Goal: Complete application form

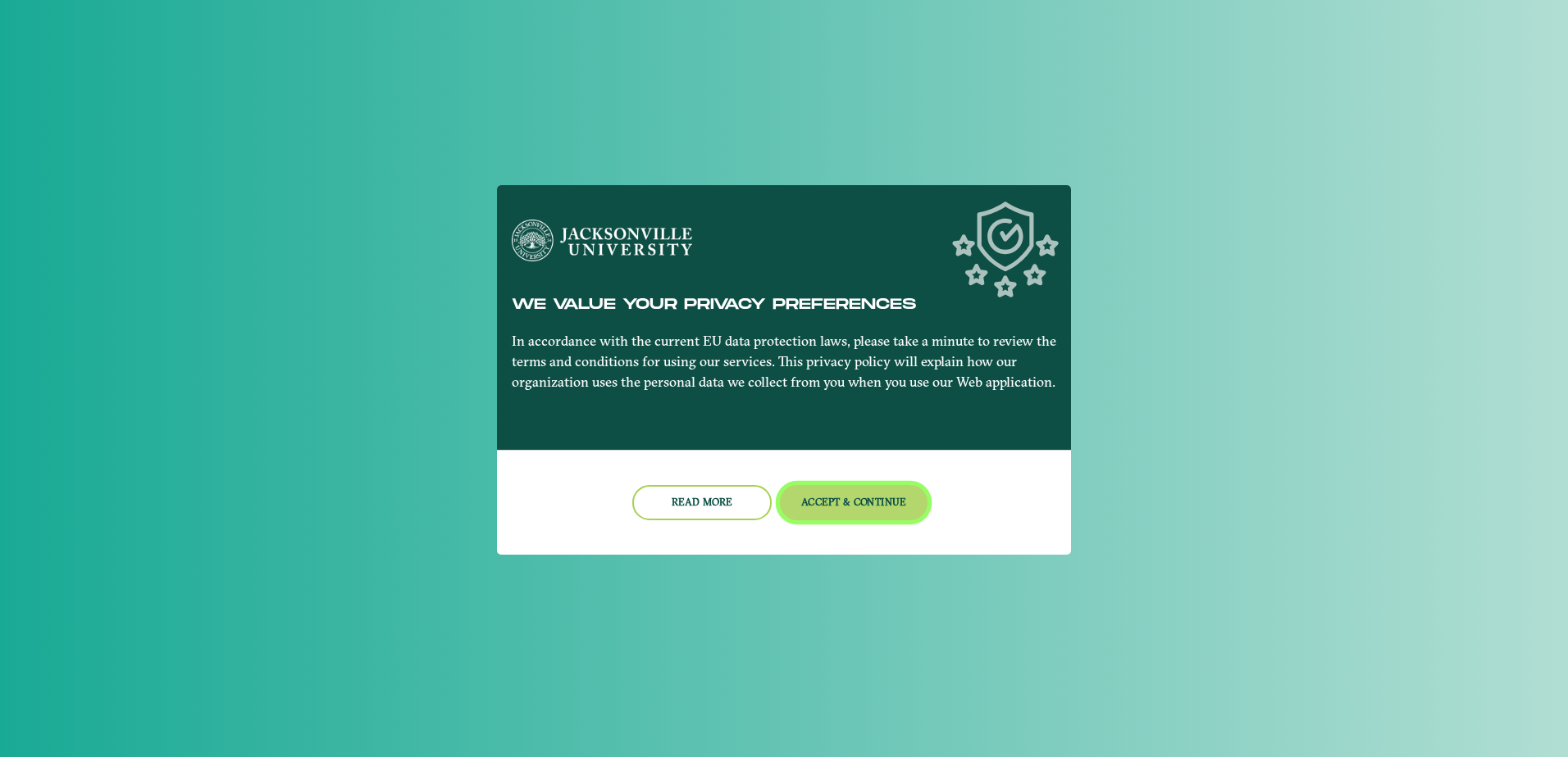
click at [858, 513] on button "Accept & Continue" at bounding box center [854, 503] width 148 height 35
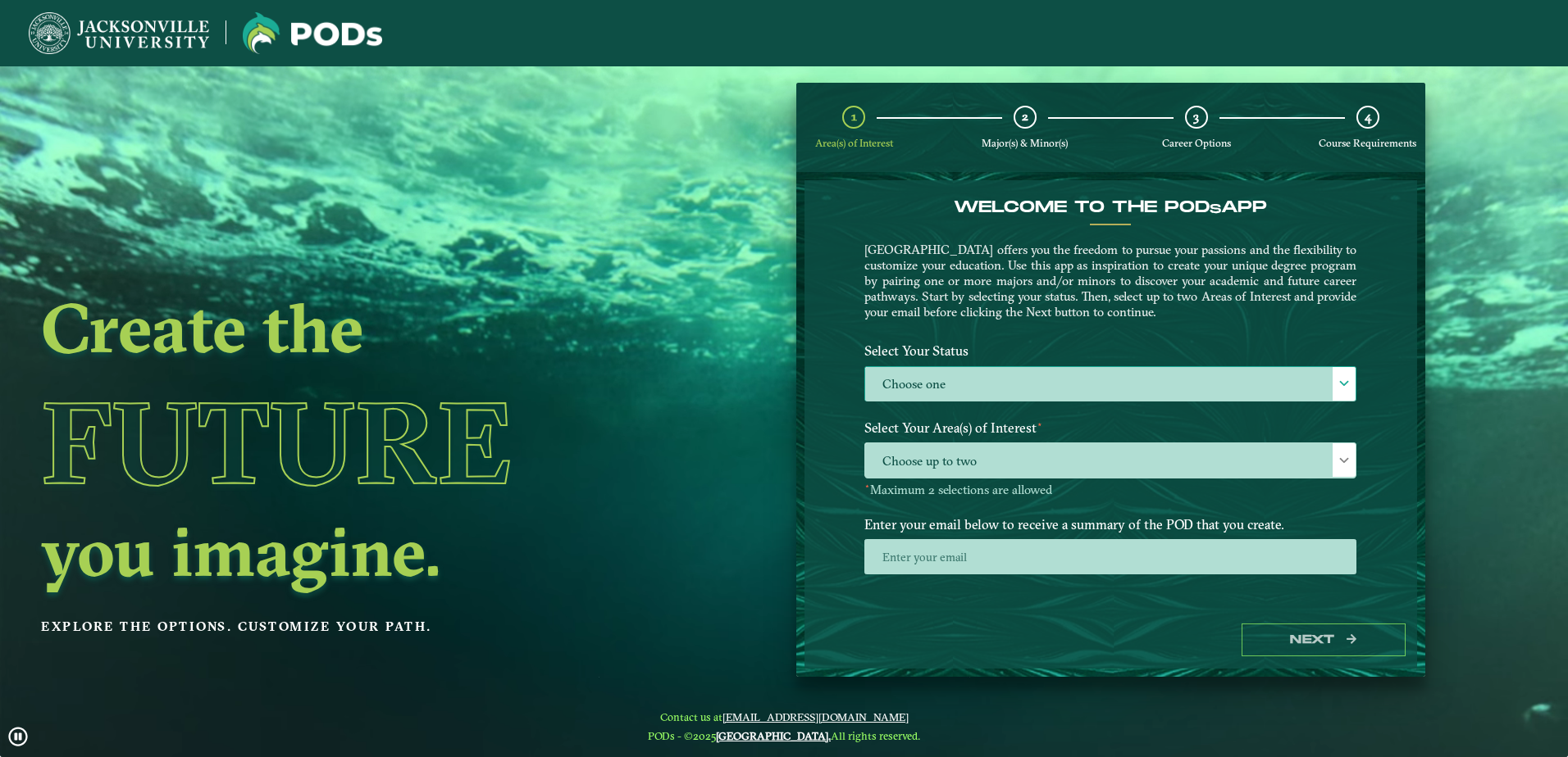
click at [998, 396] on label "Choose one" at bounding box center [1110, 385] width 491 height 35
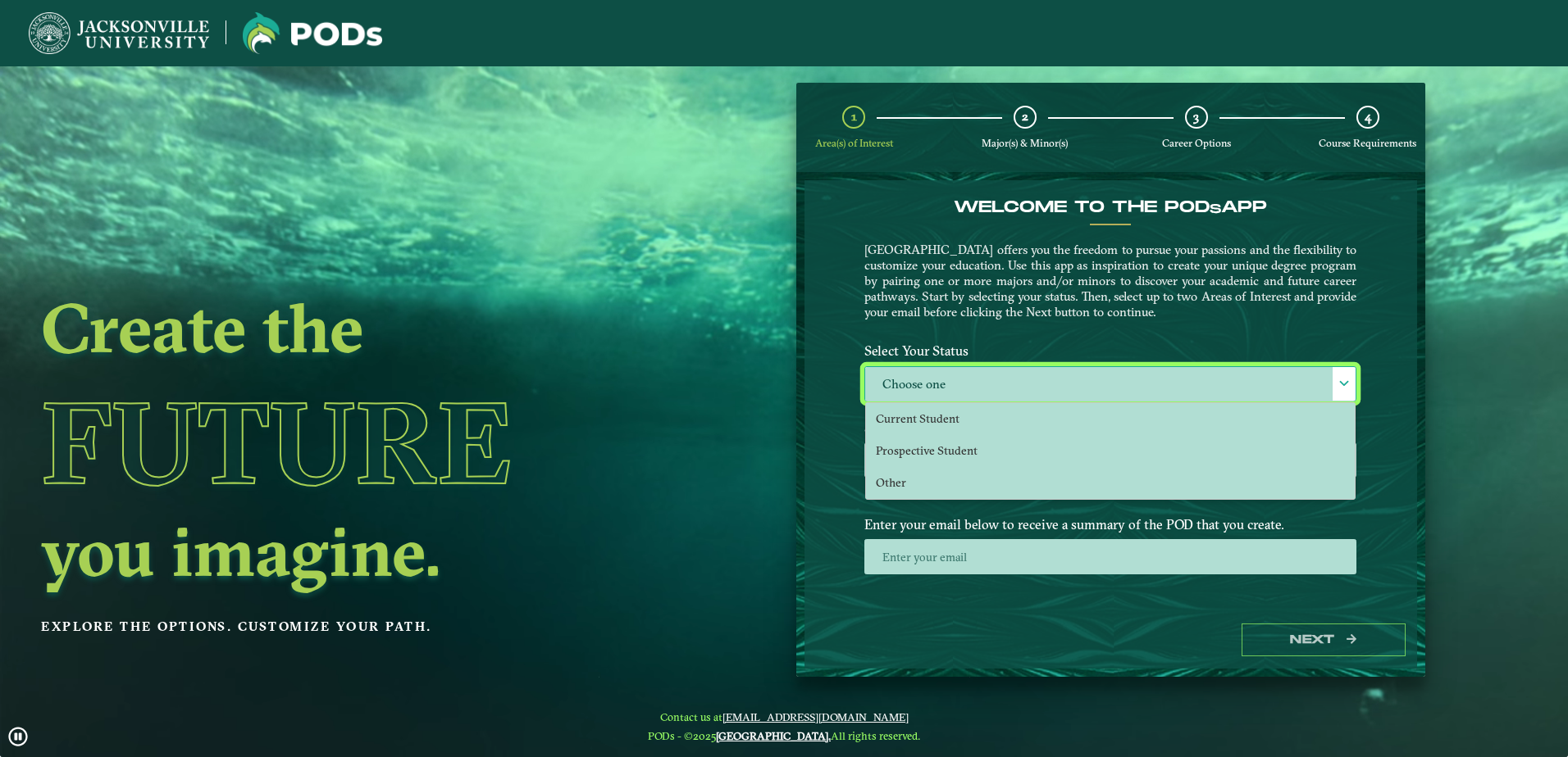
scroll to position [9, 75]
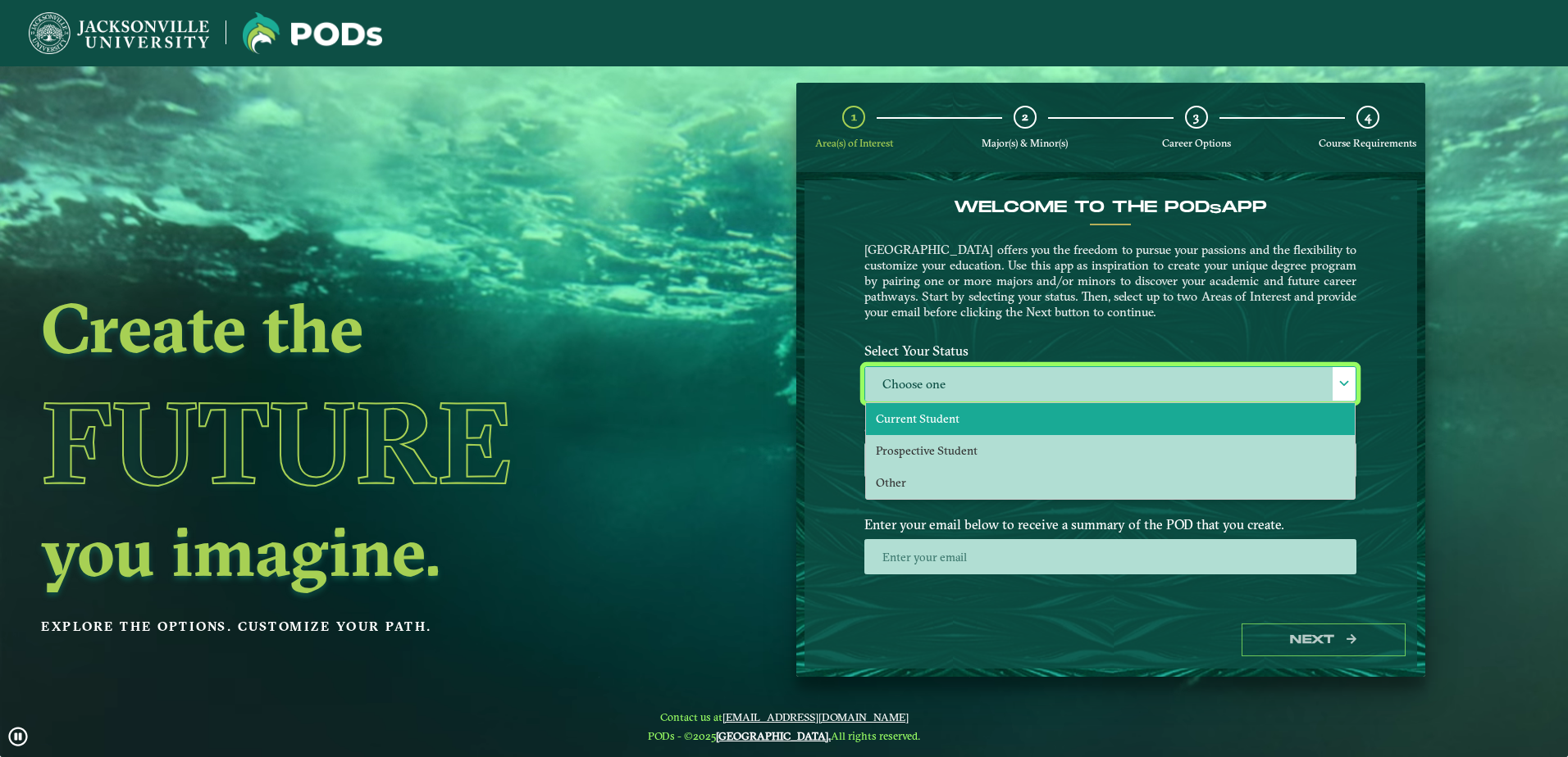
click at [975, 422] on li "Current Student" at bounding box center [1110, 420] width 489 height 32
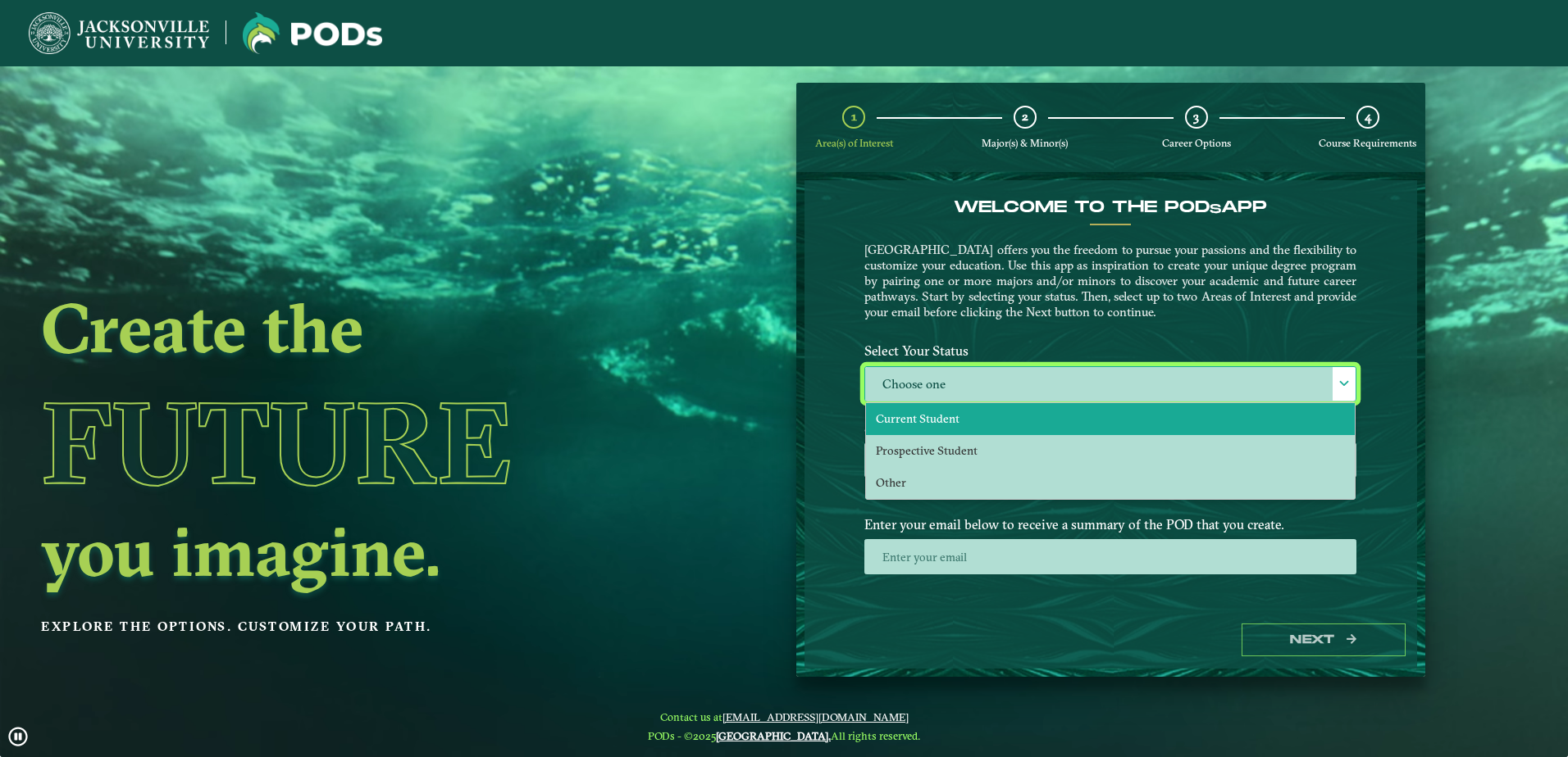
select select "[object Object]"
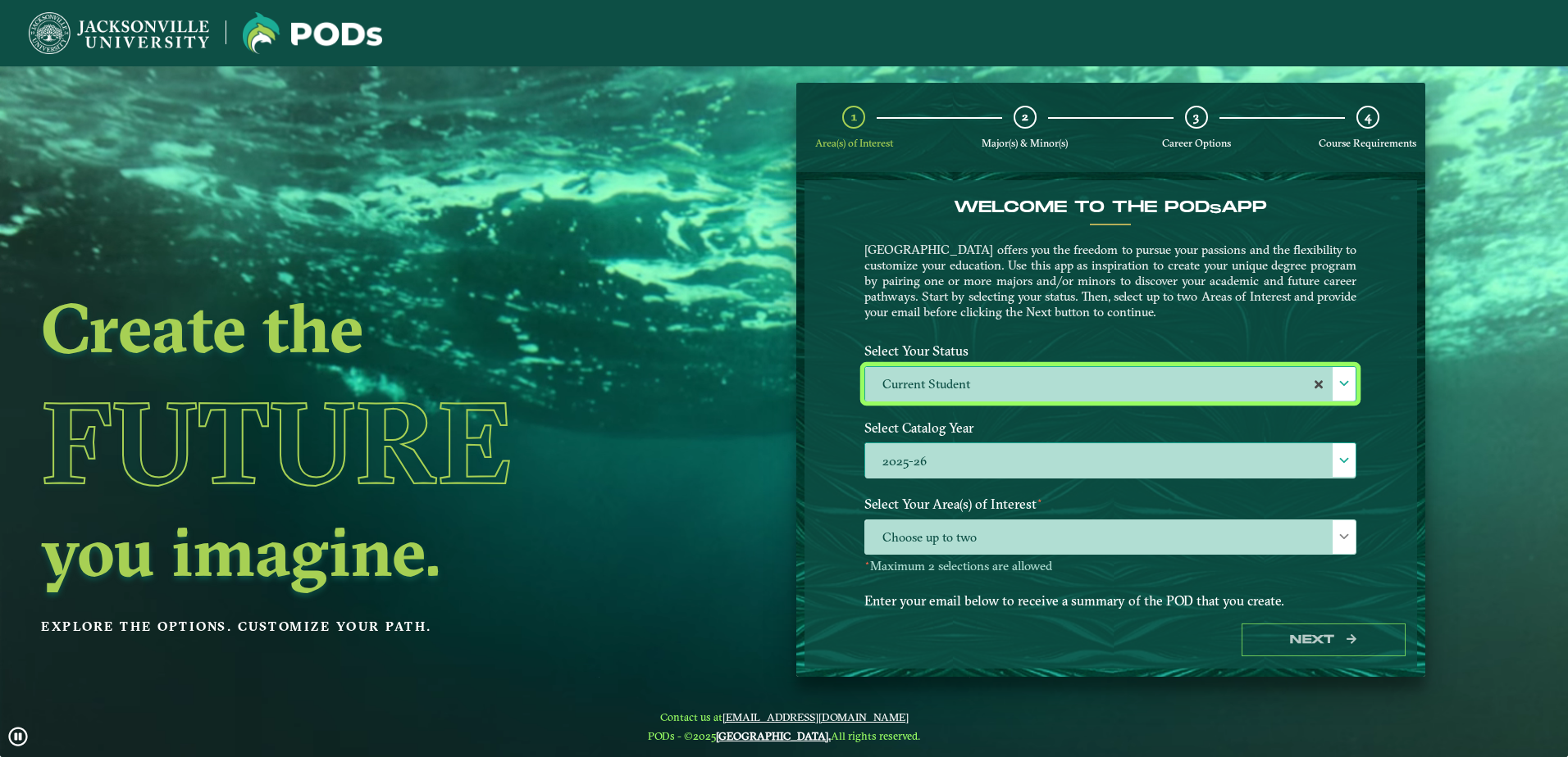
click at [985, 470] on label "2025-26" at bounding box center [1110, 461] width 491 height 35
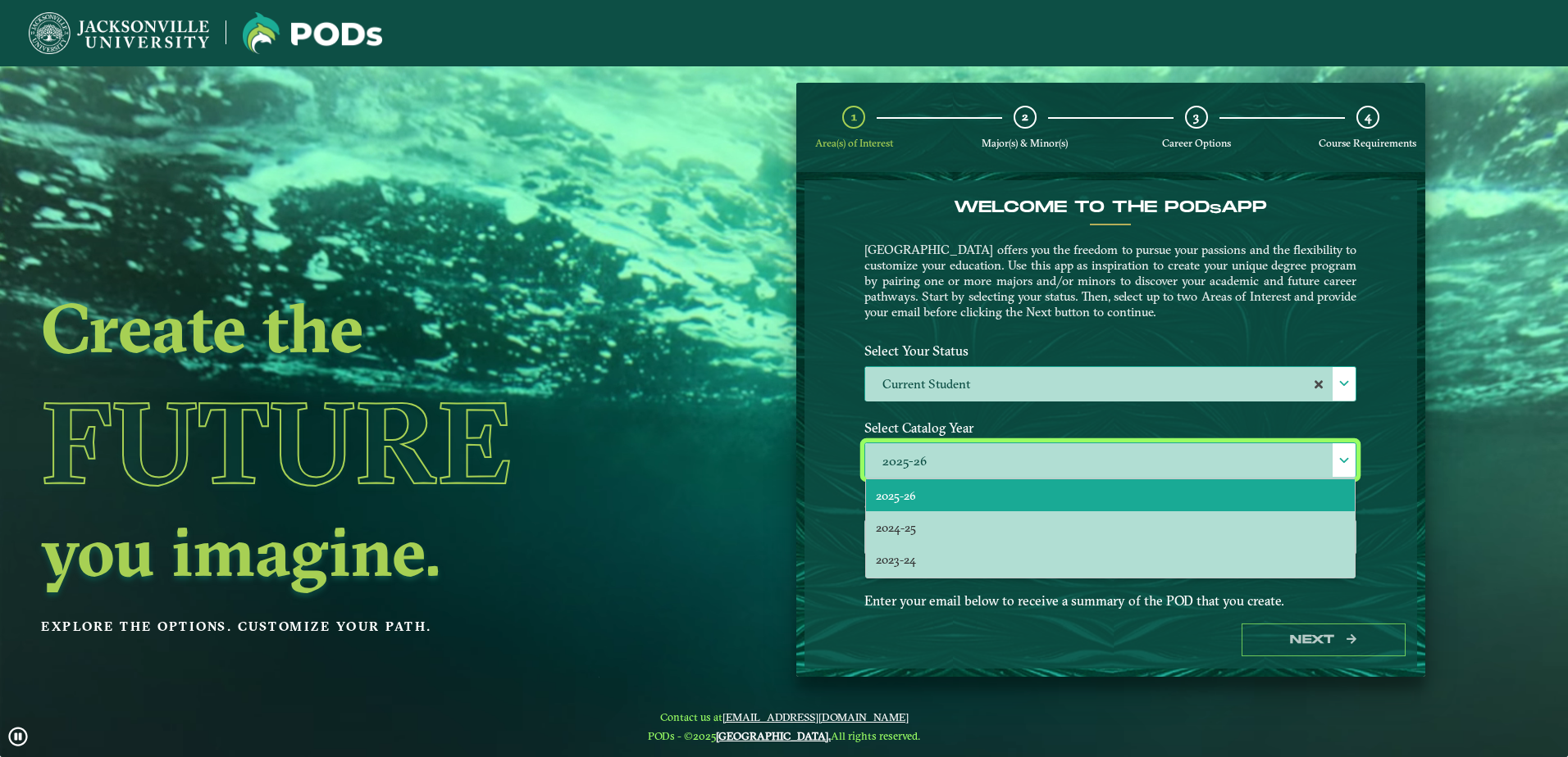
click at [1005, 488] on li "2025-26" at bounding box center [1110, 496] width 489 height 32
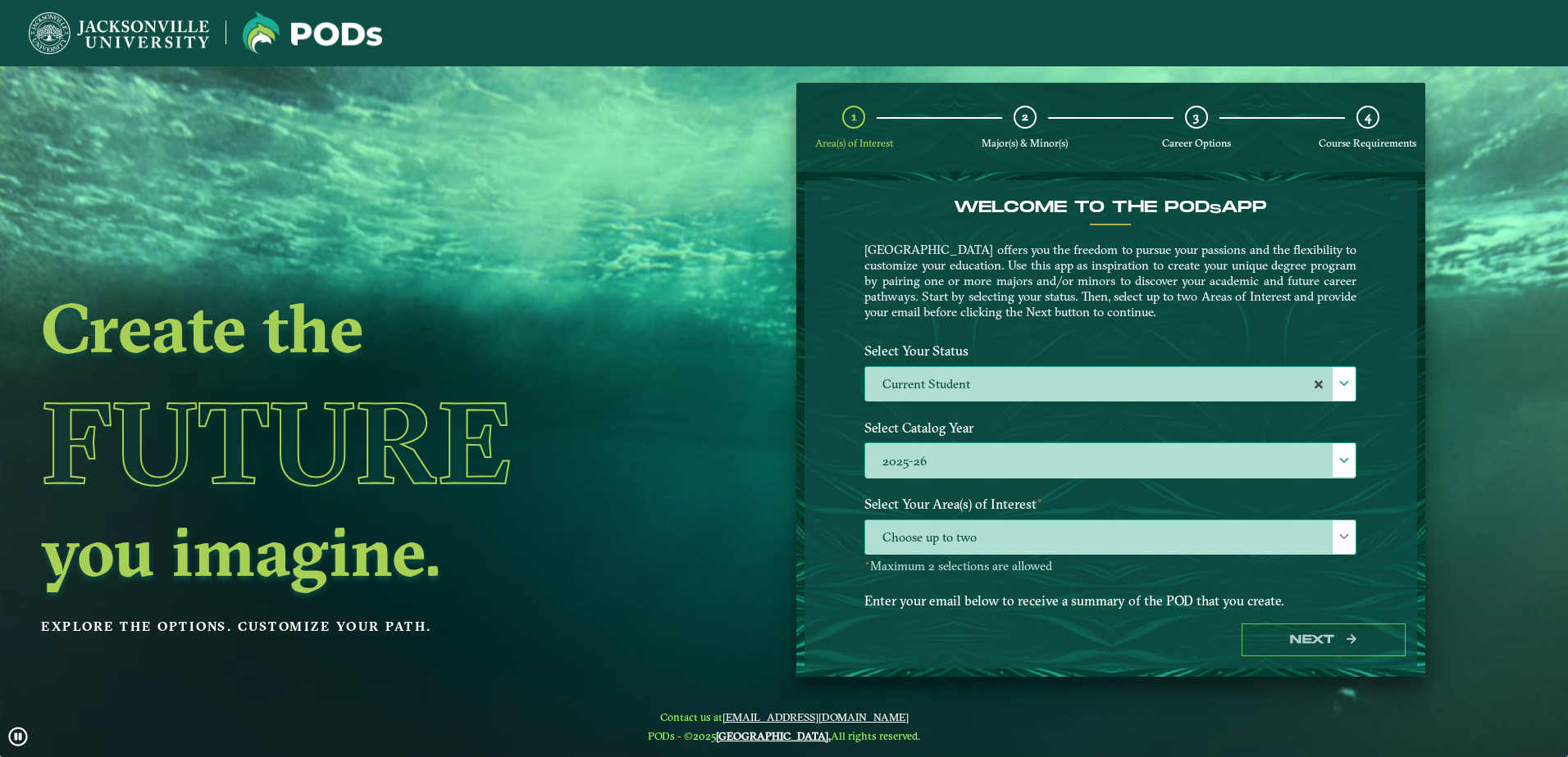
click at [1017, 534] on span "Choose up to two" at bounding box center [1110, 538] width 491 height 35
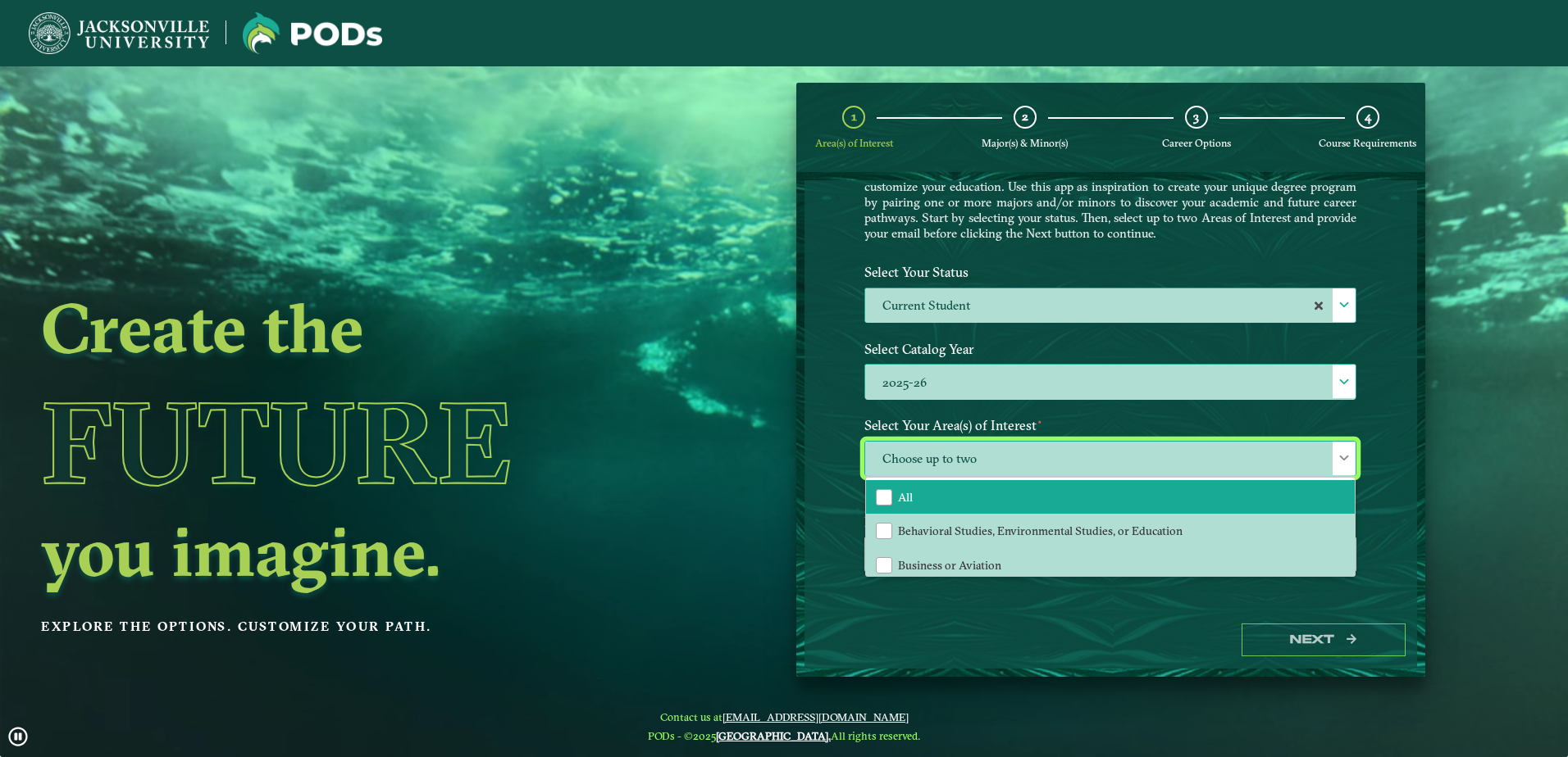
scroll to position [111, 0]
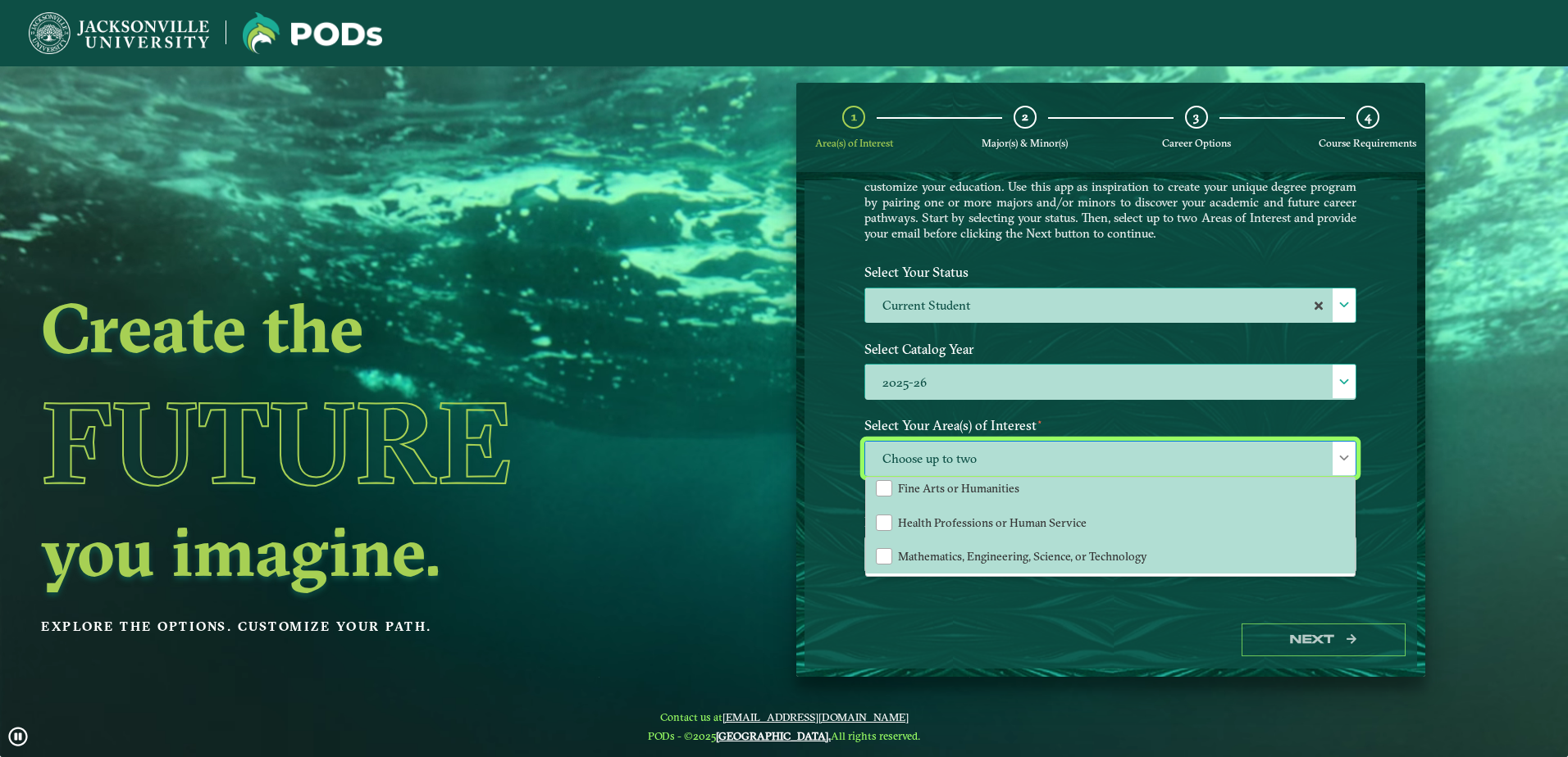
click at [754, 390] on ngx-dashboard "Create the Future you imagine. Explore the options. Customize your path. 1 Area…" at bounding box center [784, 381] width 1568 height 595
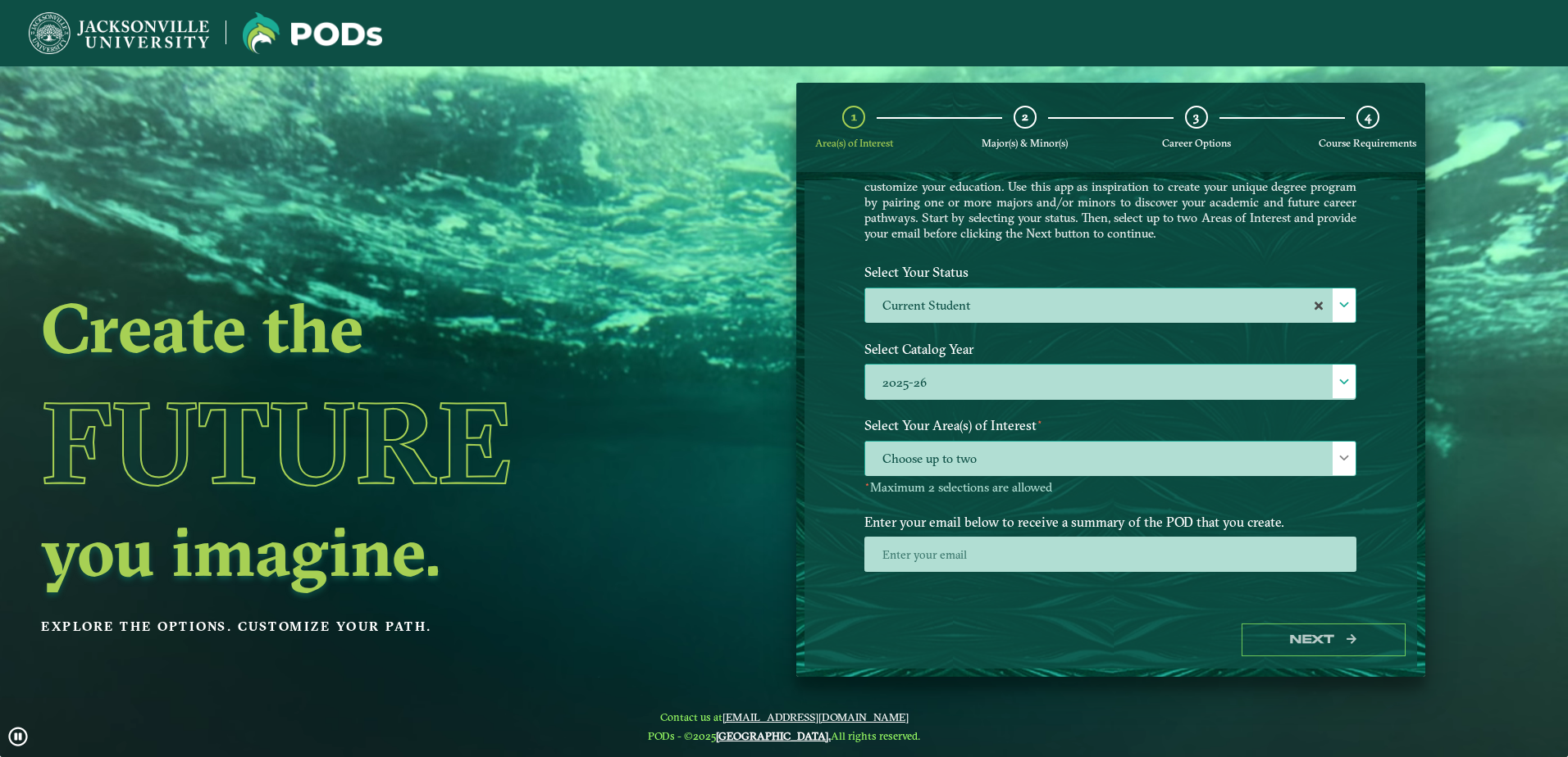
click at [906, 467] on span "Choose up to two" at bounding box center [1110, 459] width 491 height 35
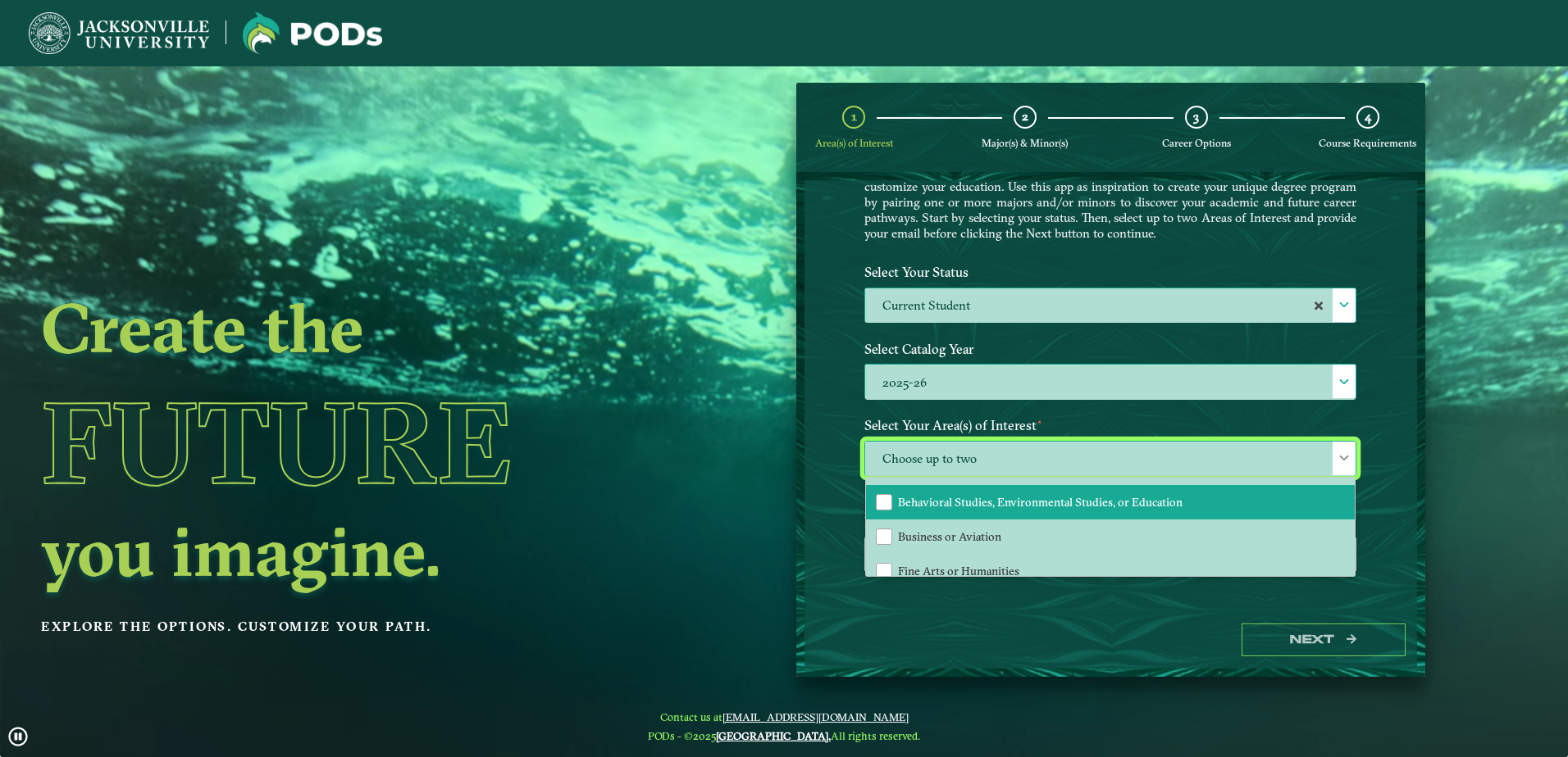
scroll to position [29, 0]
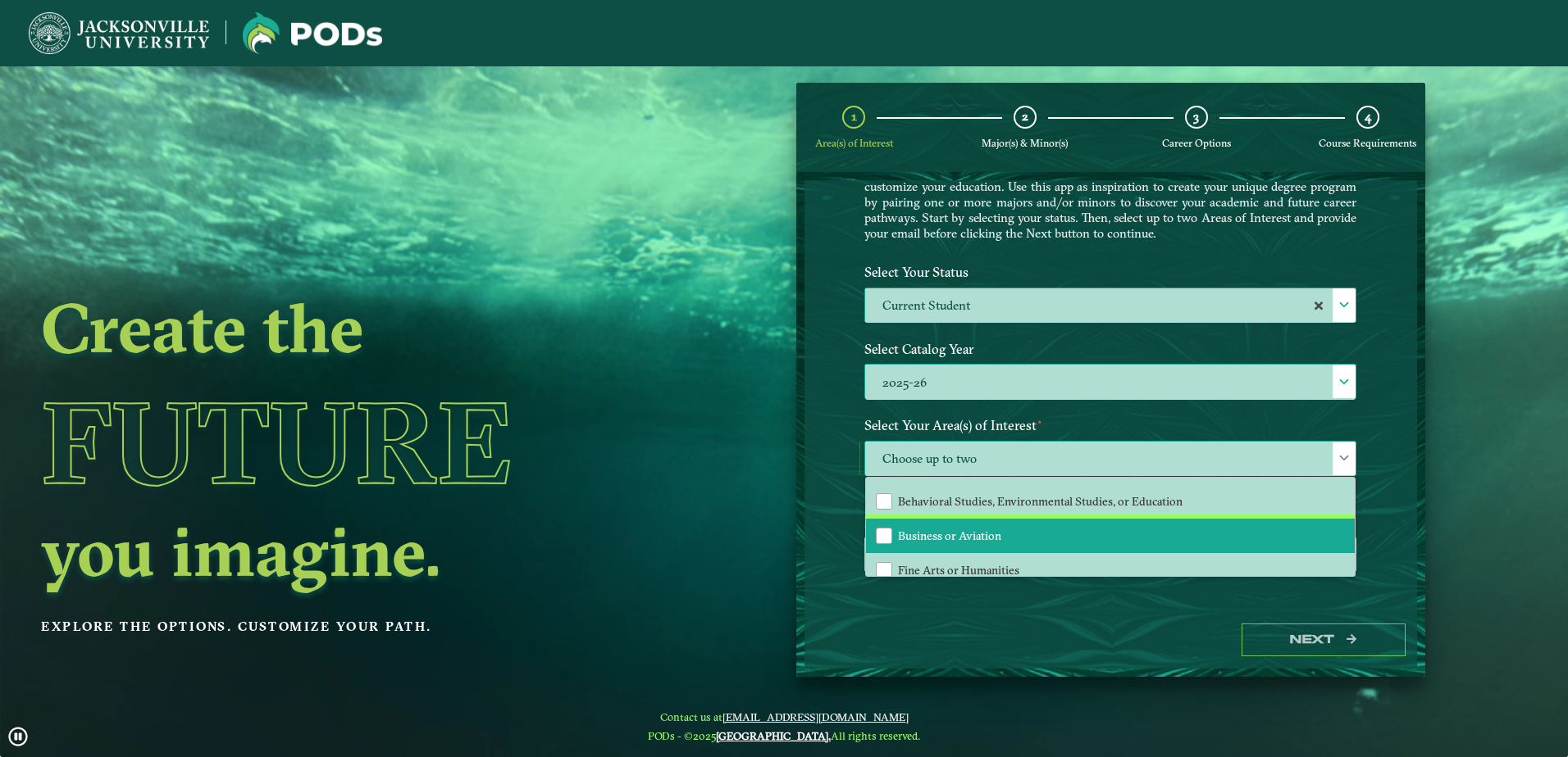
click at [936, 519] on li "Business or Aviation" at bounding box center [1110, 535] width 489 height 34
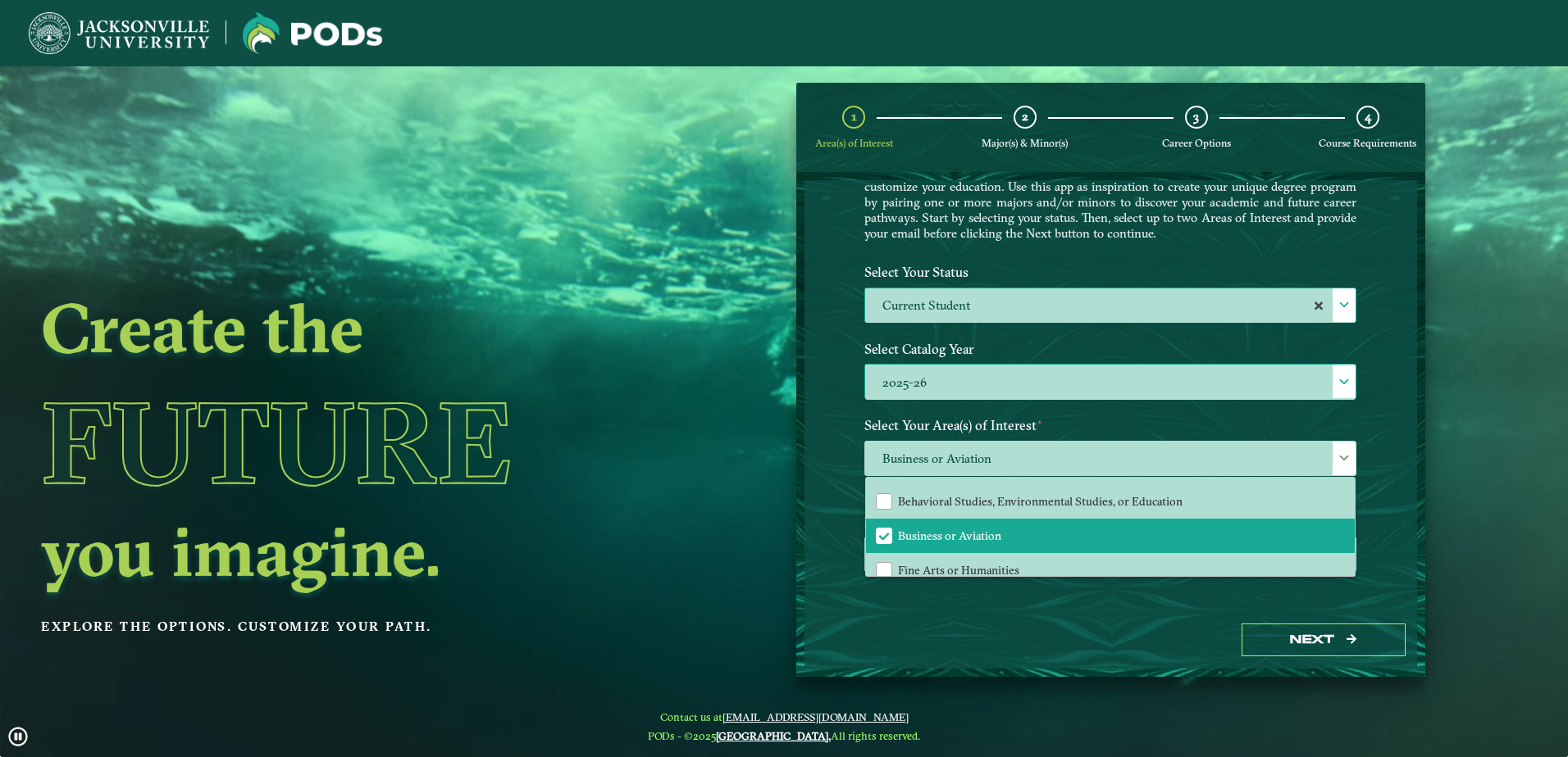
click at [849, 602] on div "Welcome to the POD s app Jacksonville University offers you the freedom to purs…" at bounding box center [1110, 396] width 613 height 432
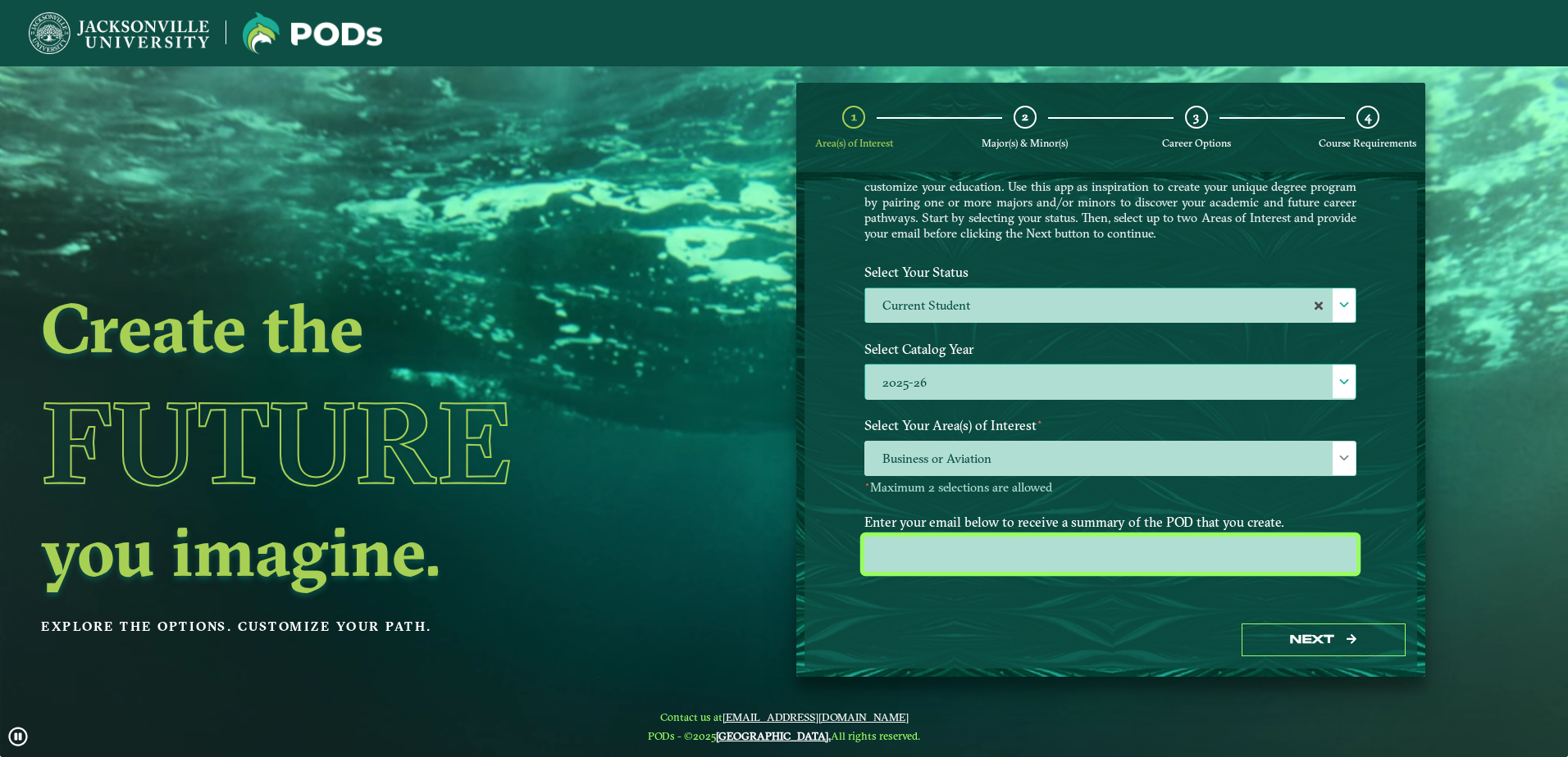
click at [911, 569] on input "email" at bounding box center [1110, 555] width 492 height 35
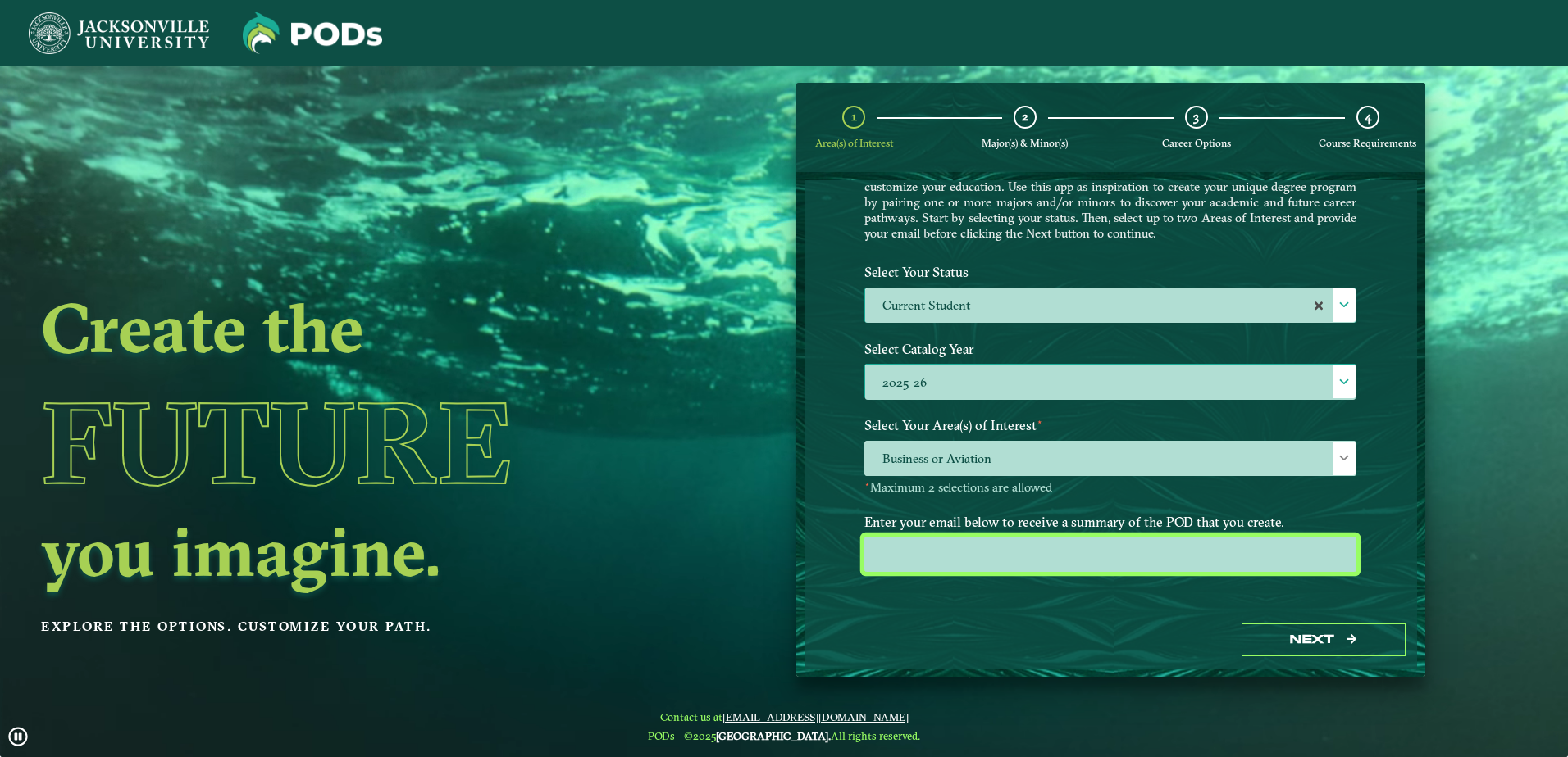
type input "sargent.isabellak@gmail.com"
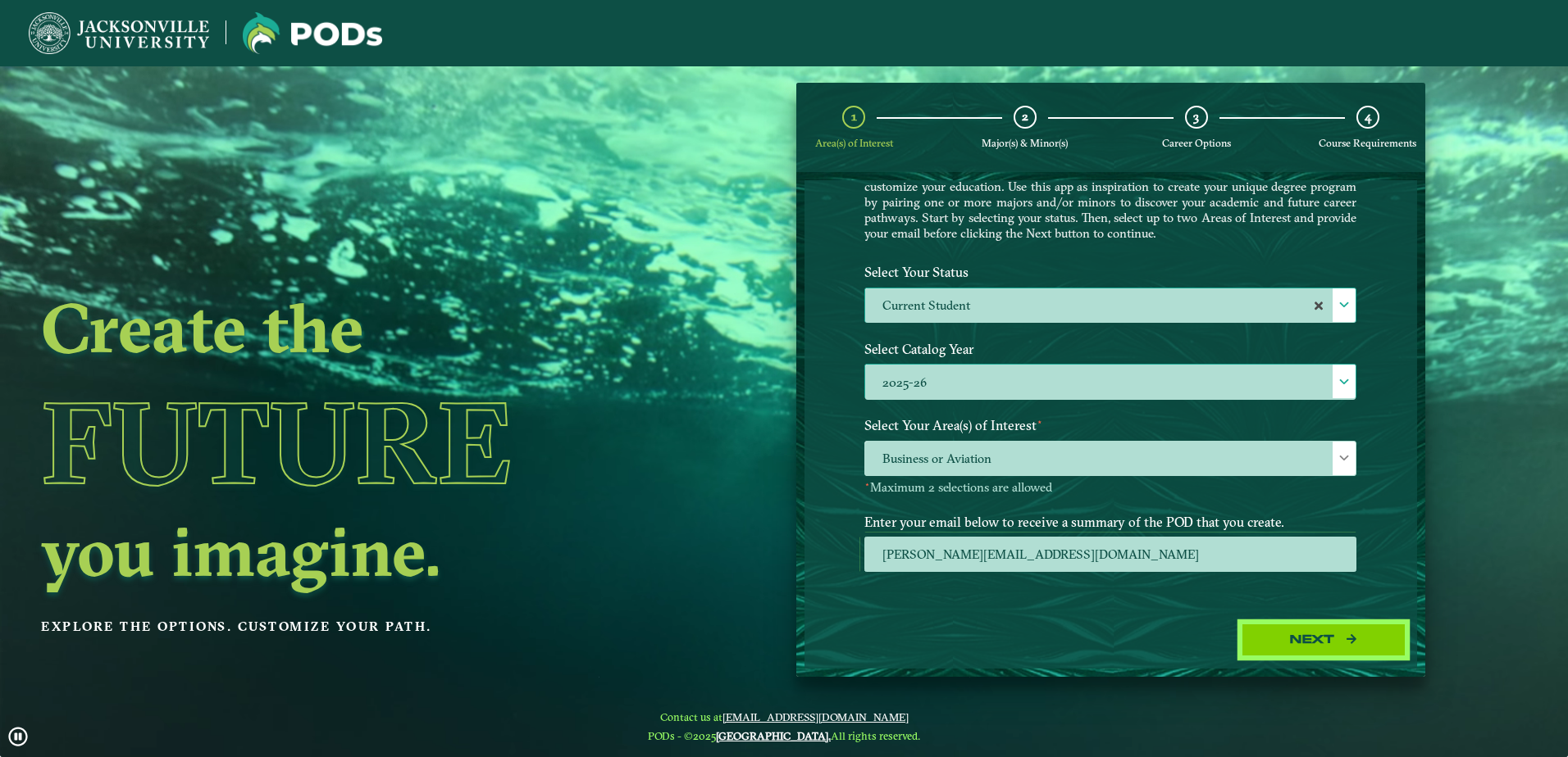
click at [1282, 640] on button "Next" at bounding box center [1324, 640] width 164 height 34
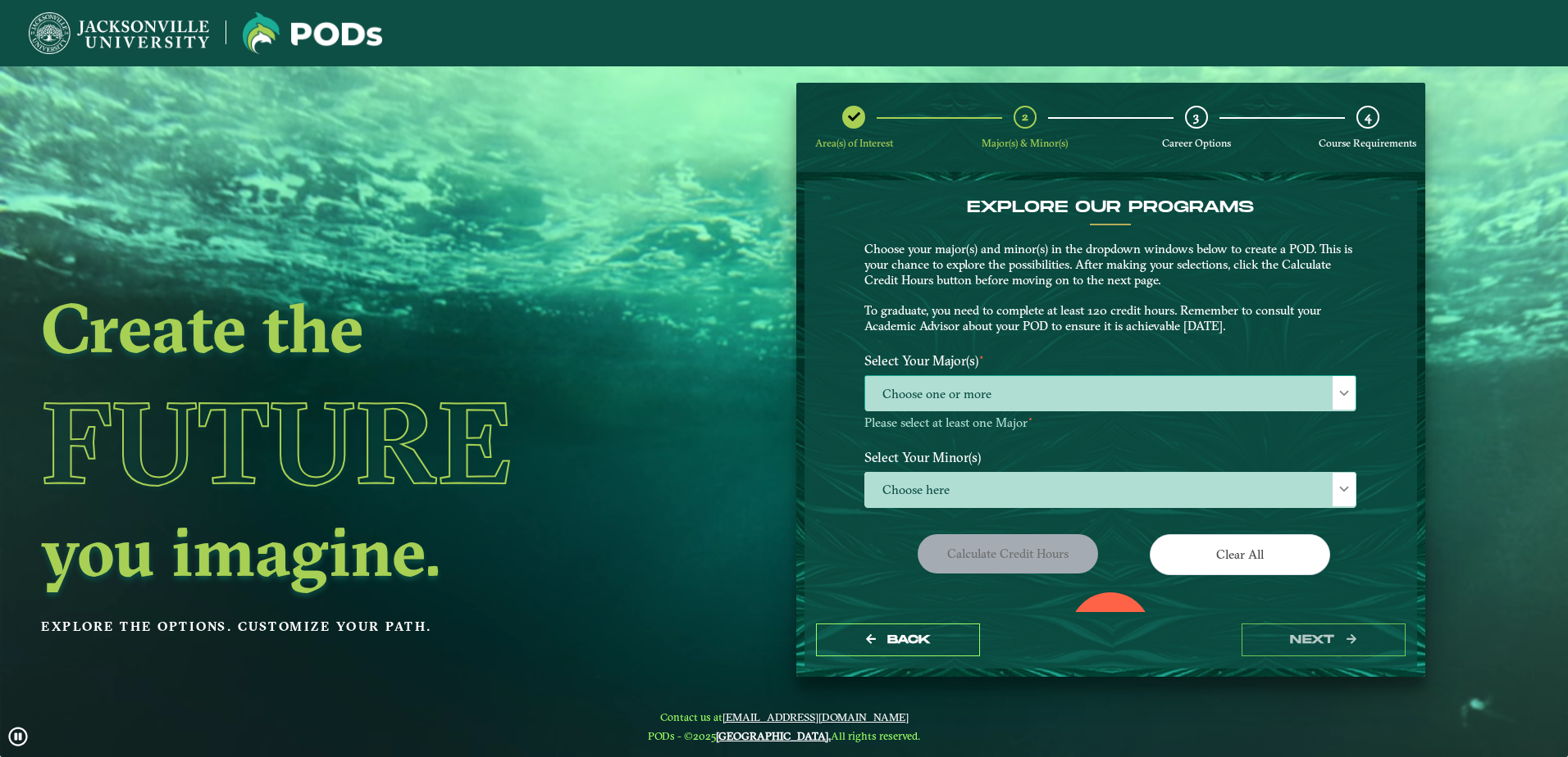
click at [1059, 378] on span "Choose one or more" at bounding box center [1110, 394] width 491 height 35
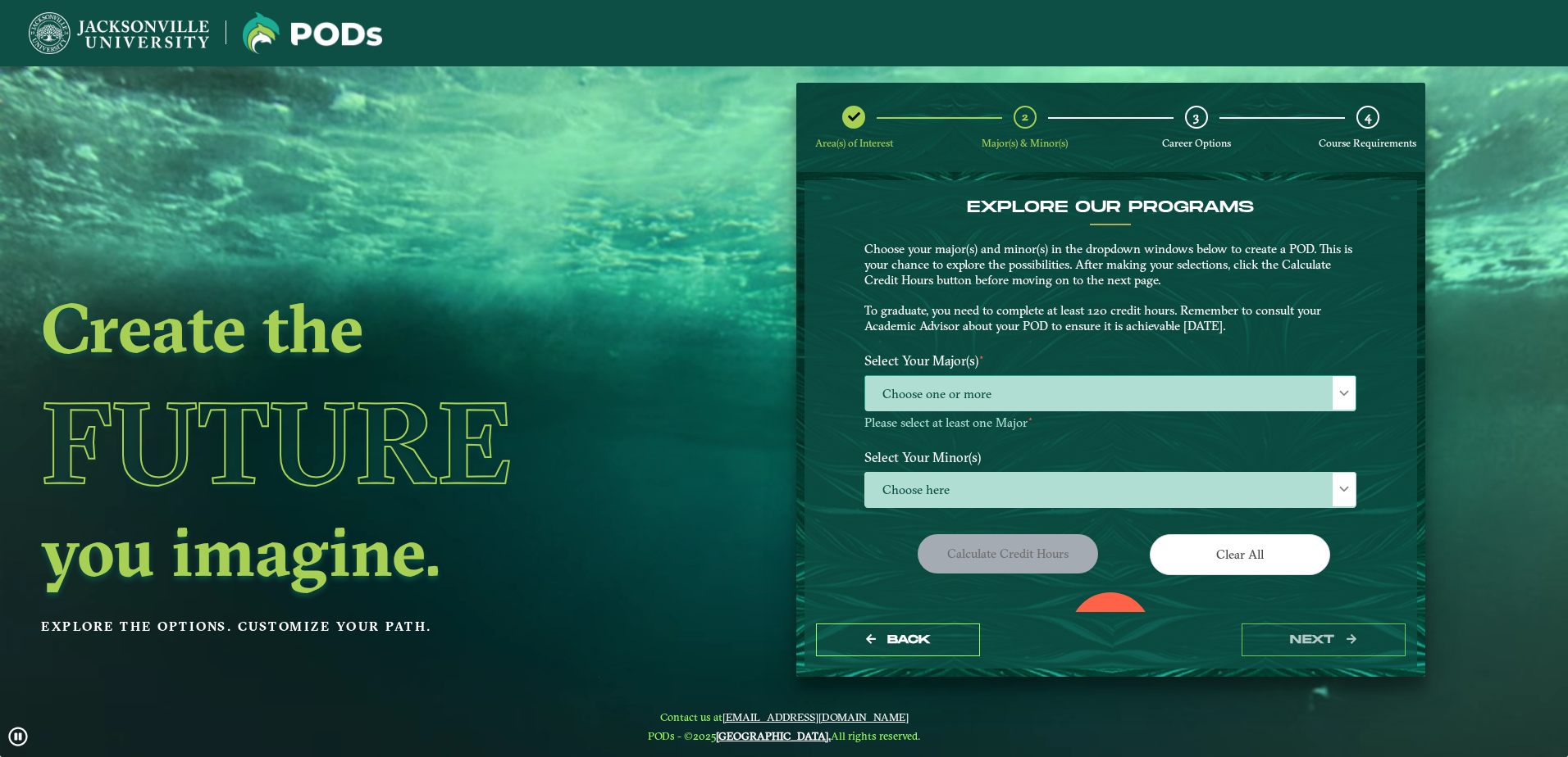
scroll to position [9, 75]
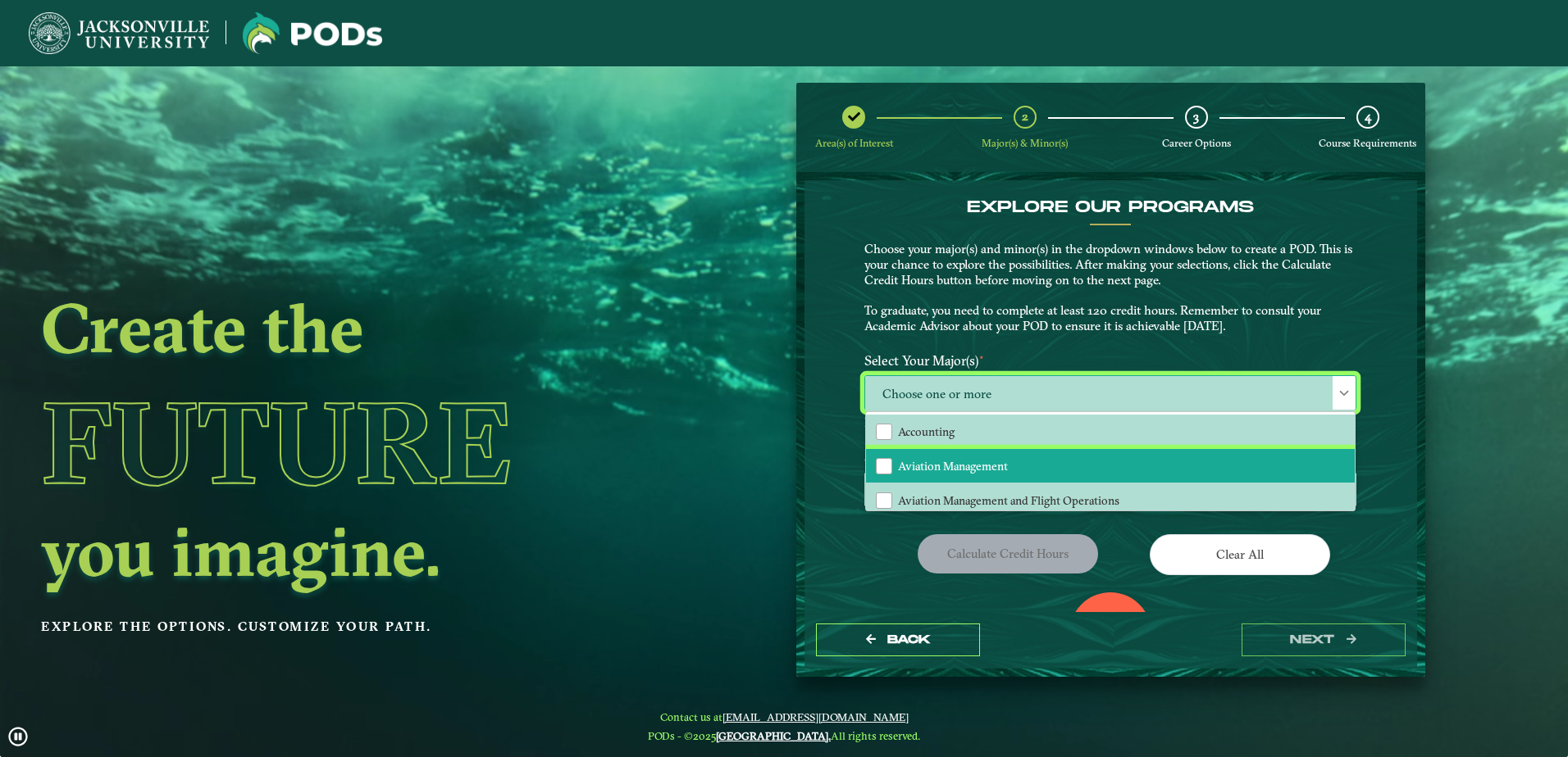
click at [1010, 473] on li "Aviation Management" at bounding box center [1110, 466] width 489 height 34
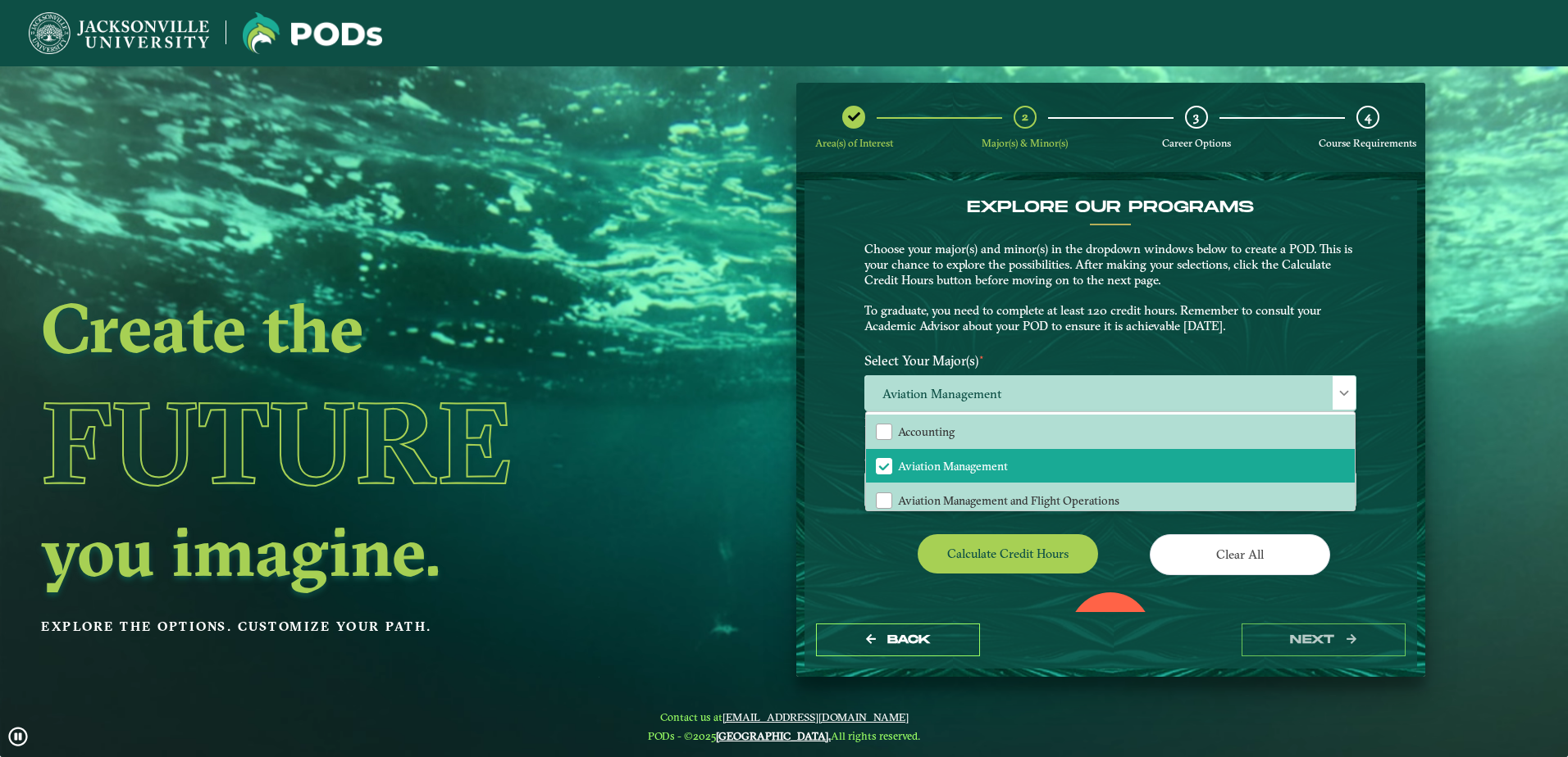
click at [1117, 593] on div "0" at bounding box center [1110, 633] width 82 height 82
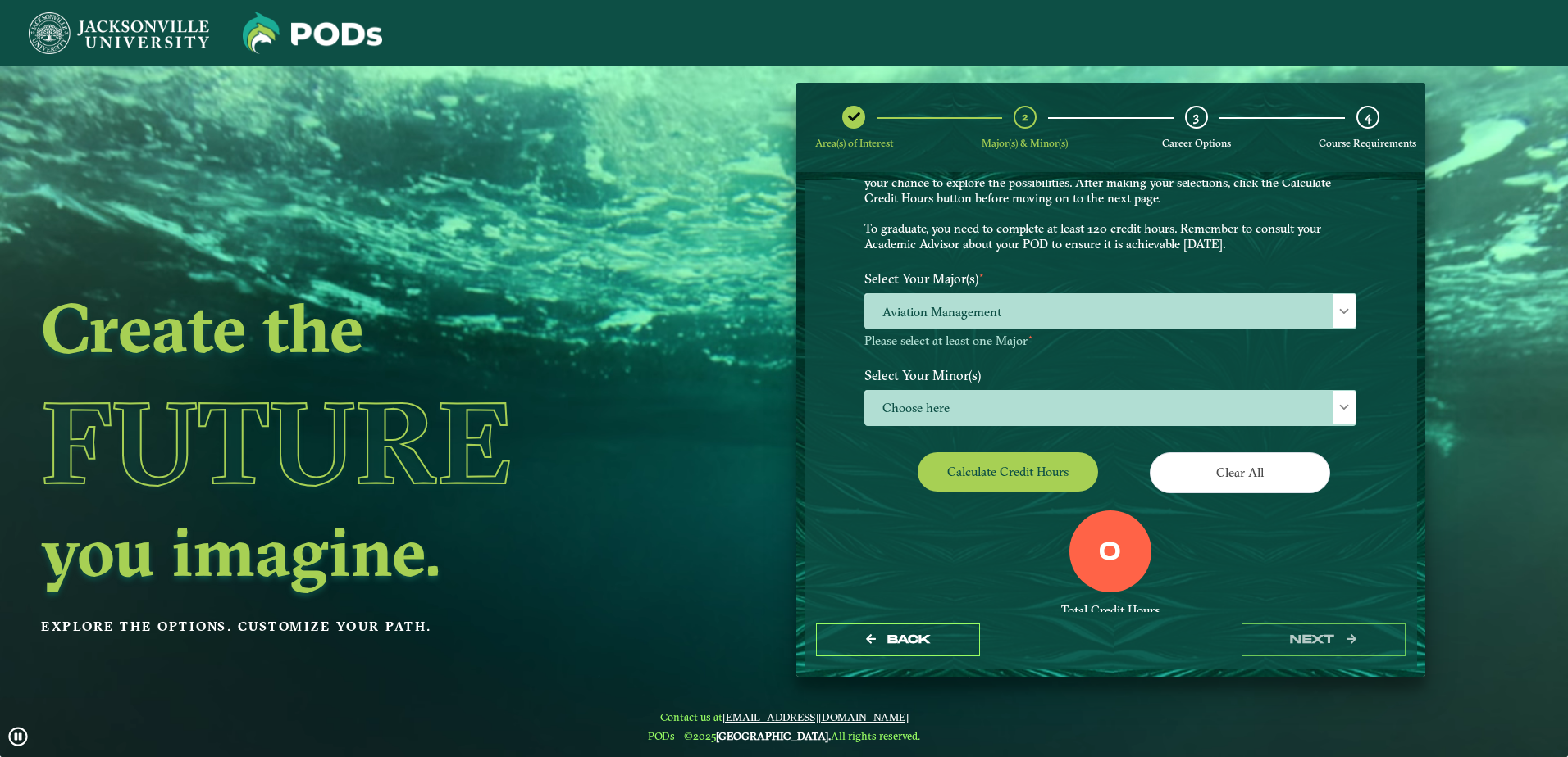
scroll to position [67, 0]
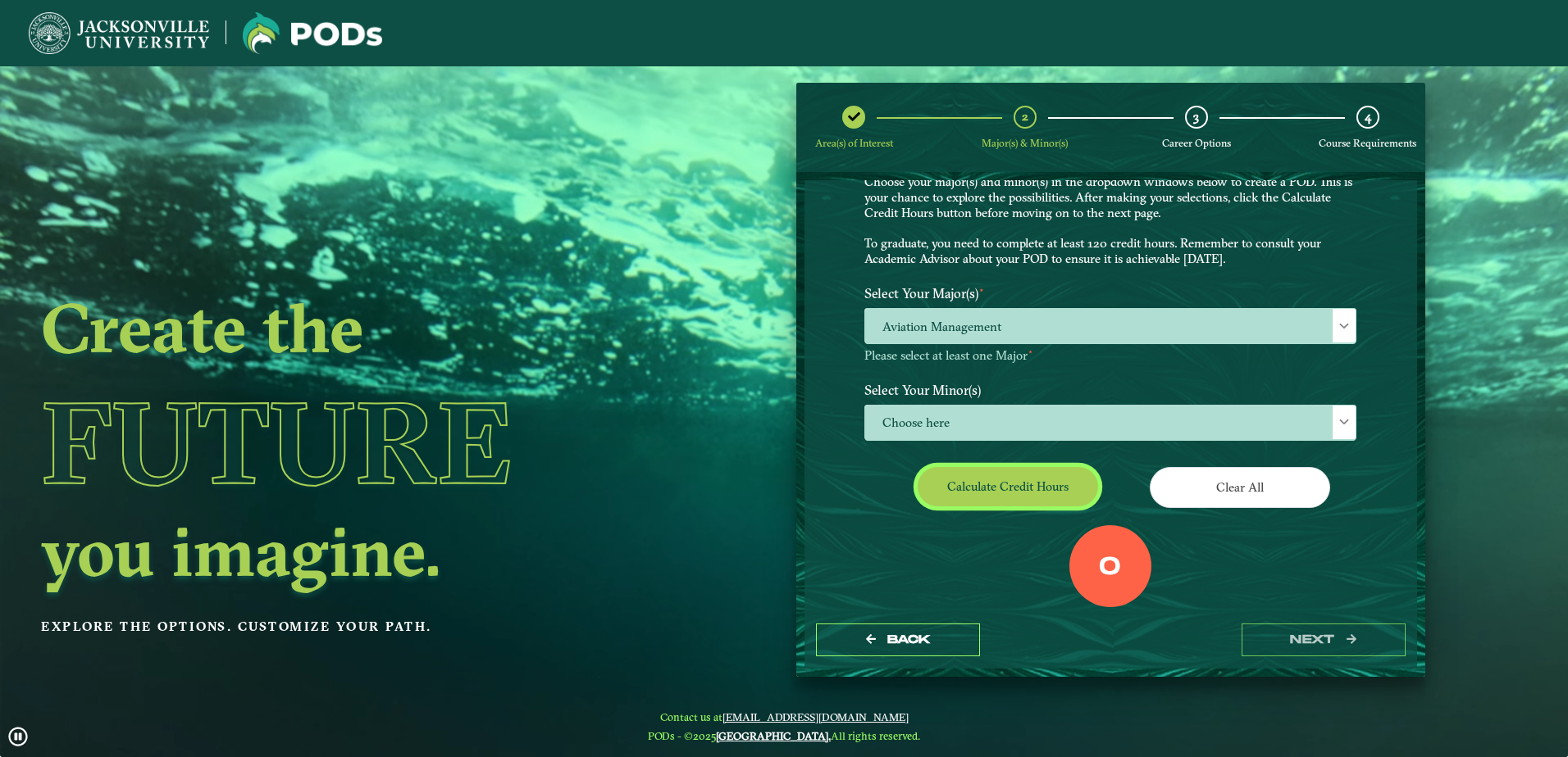
click at [982, 495] on button "Calculate credit hours" at bounding box center [1008, 487] width 180 height 39
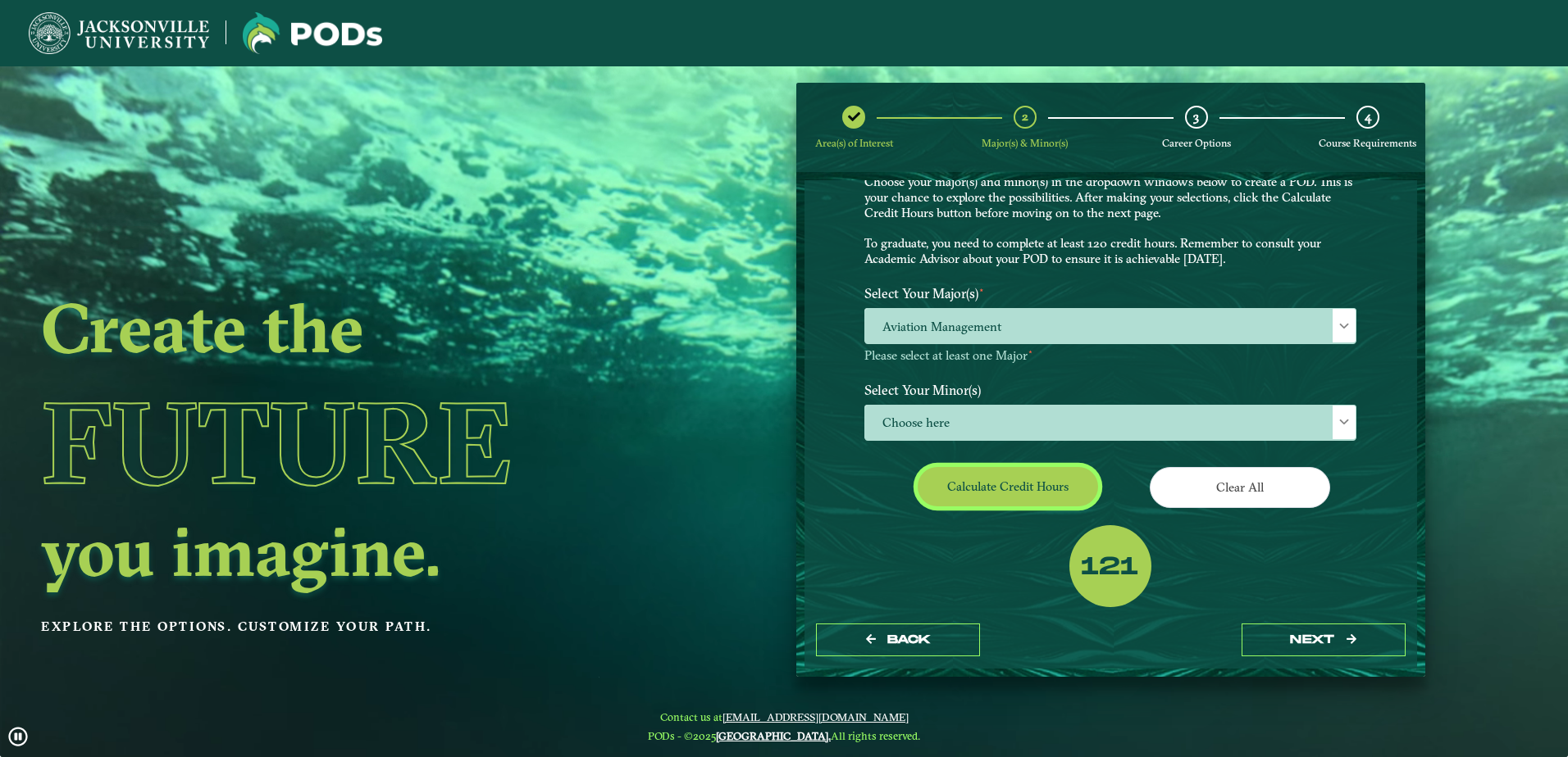
scroll to position [88, 0]
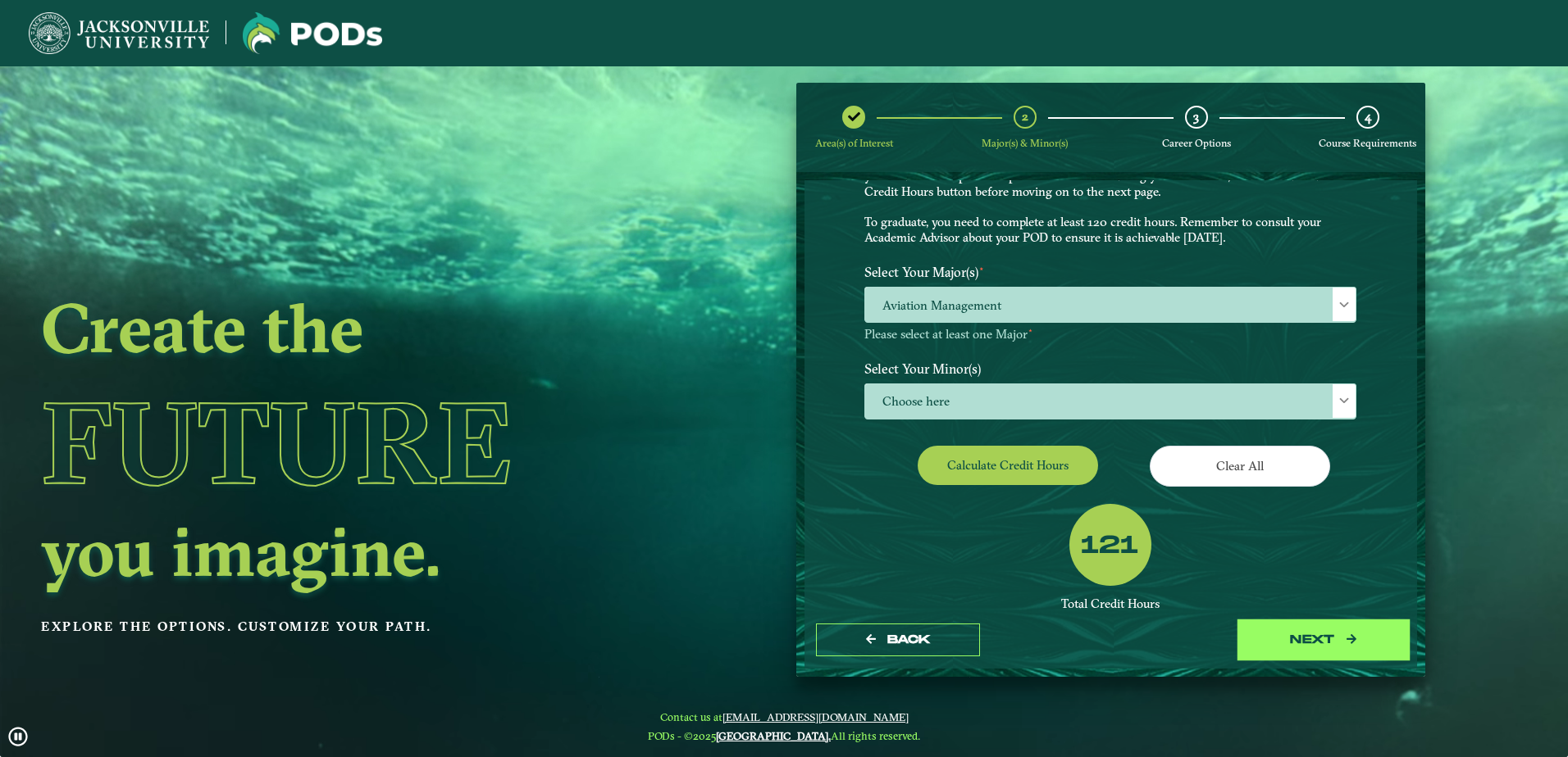
click at [1321, 642] on button "next" at bounding box center [1324, 640] width 164 height 34
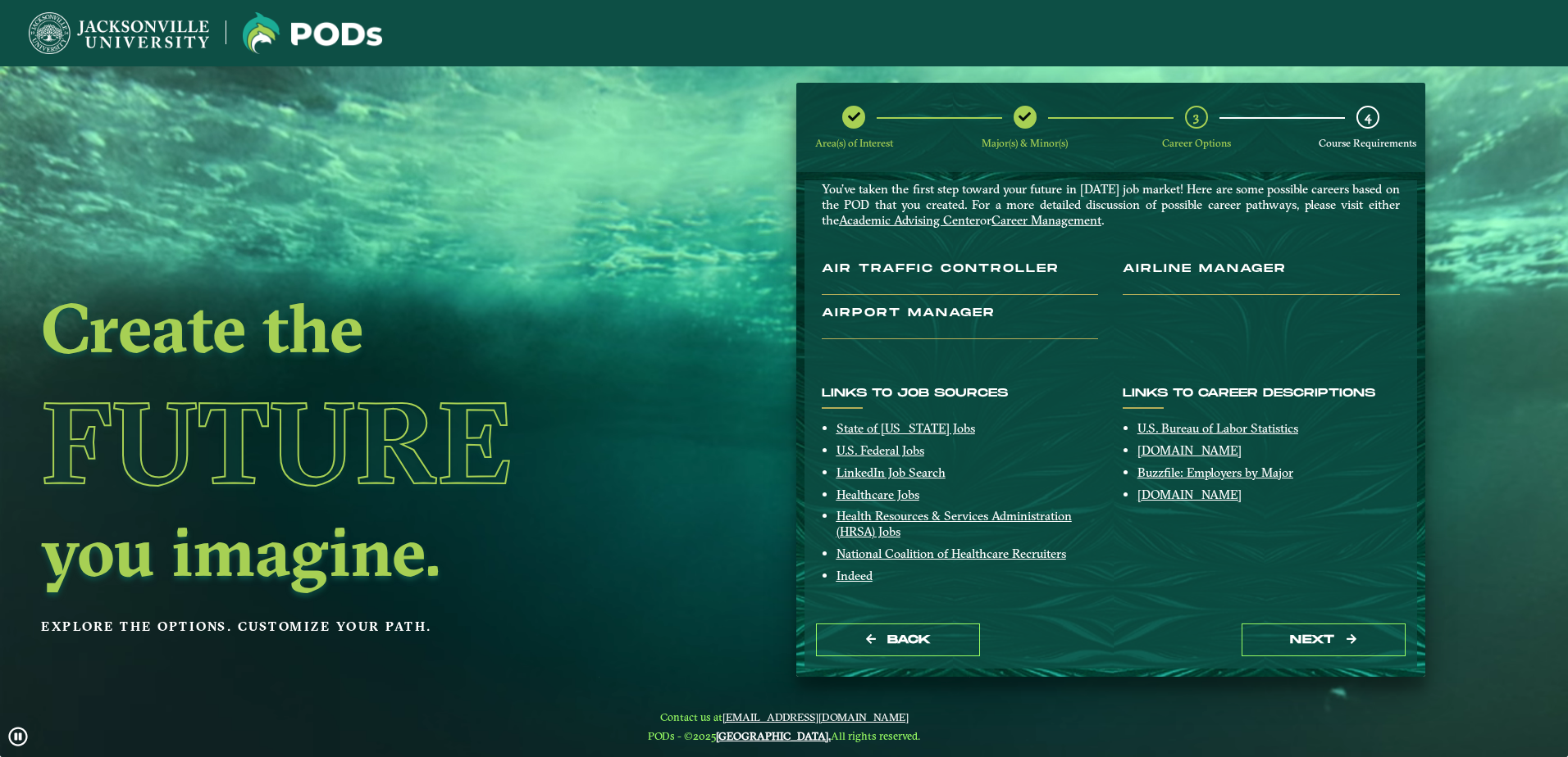
scroll to position [60, 0]
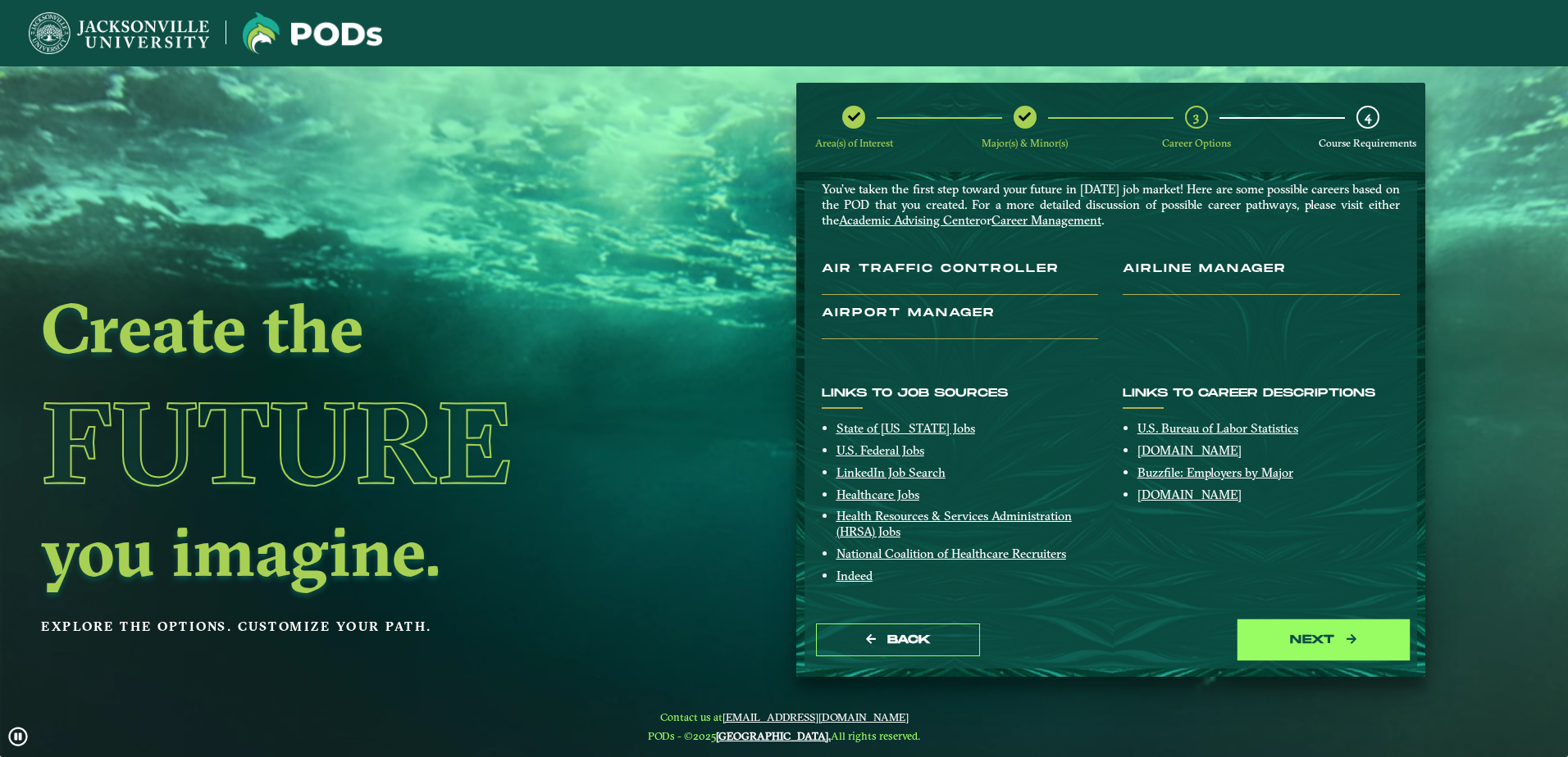
click at [1379, 641] on button "next" at bounding box center [1324, 640] width 164 height 34
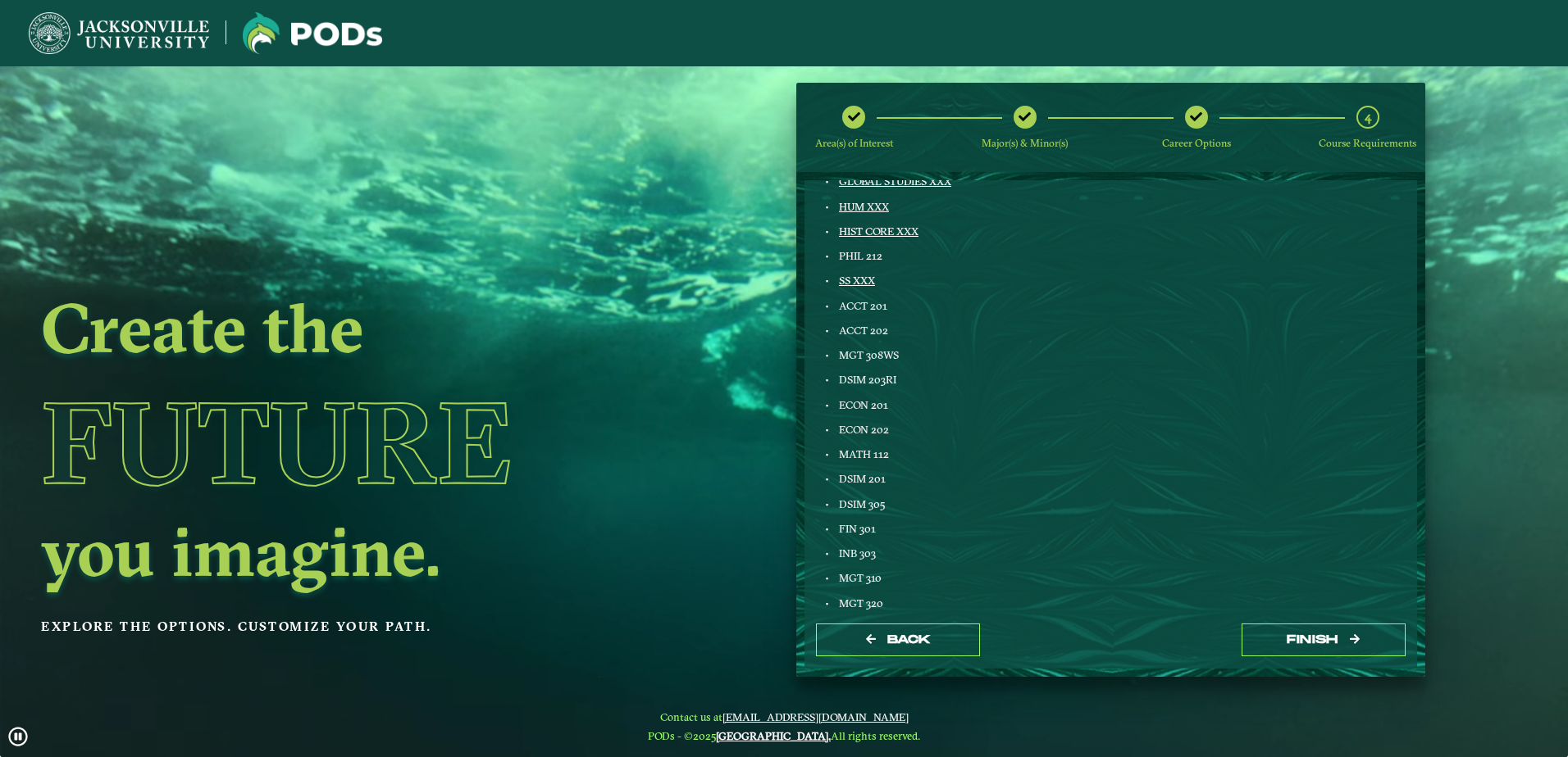
scroll to position [290, 0]
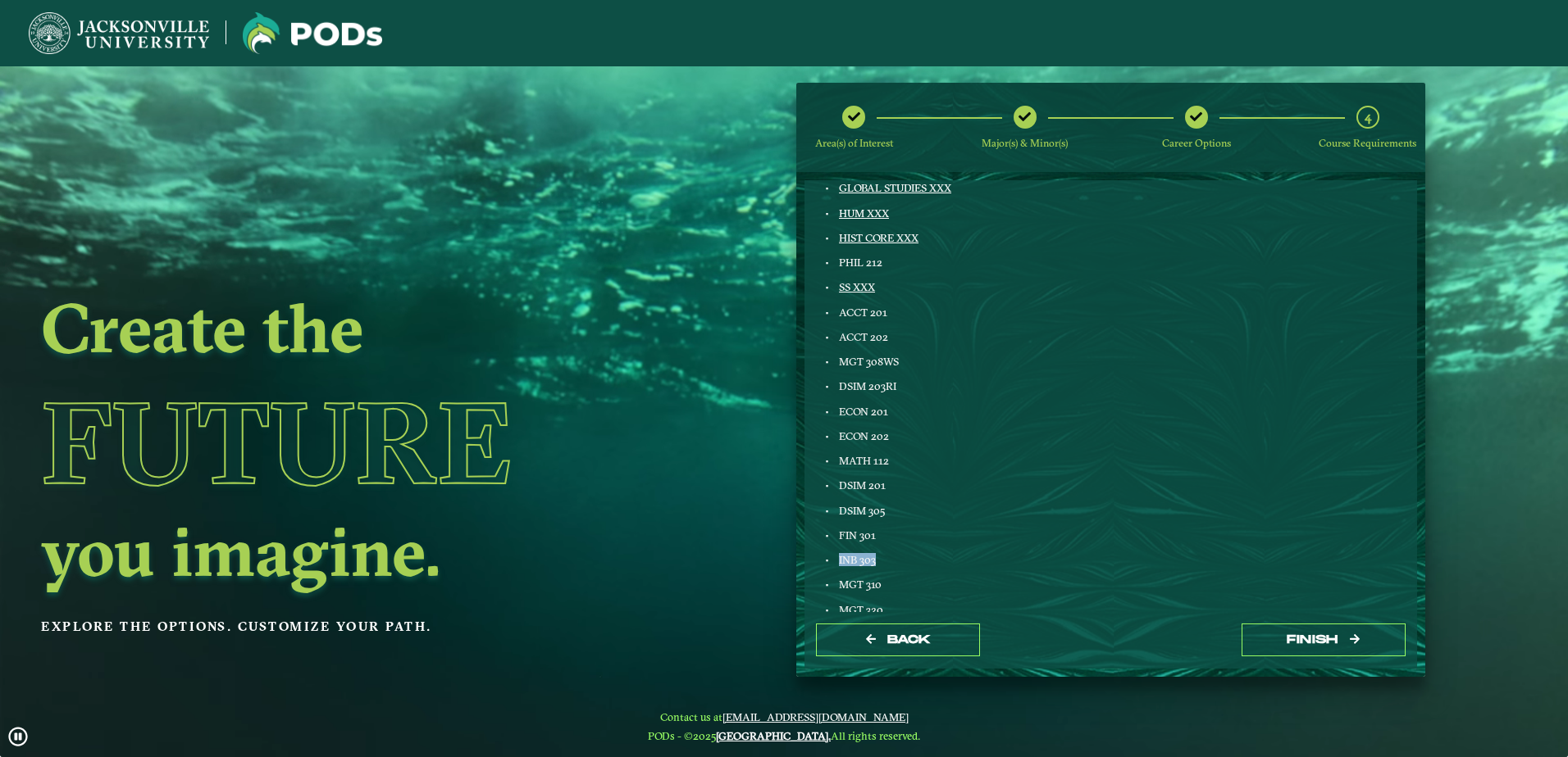
drag, startPoint x: 893, startPoint y: 554, endPoint x: 832, endPoint y: 552, distance: 61.0
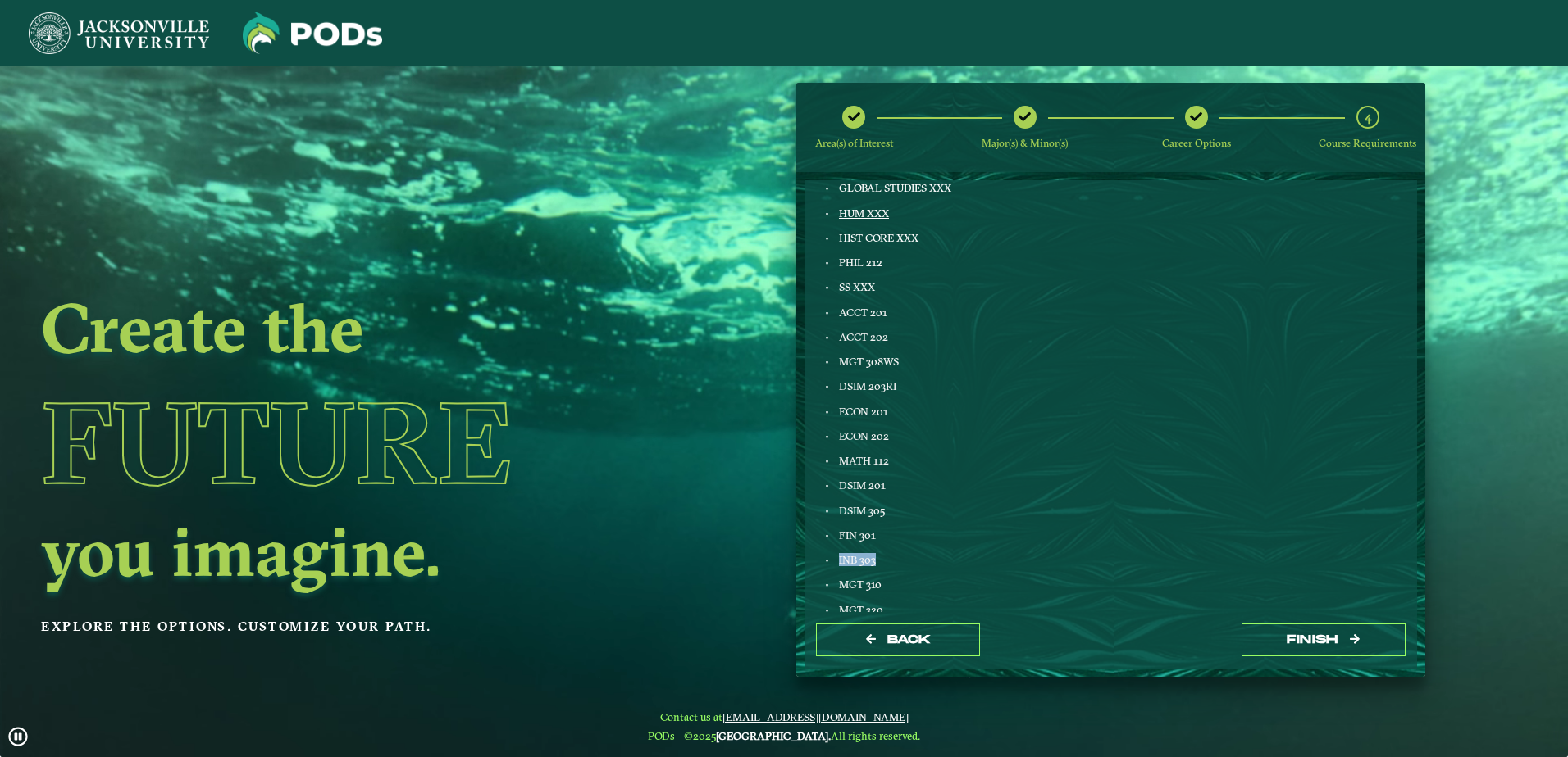
click at [832, 552] on div "Aviation Management ENGL 103 FINE ART XXX ENGL LIT XXX GLOBAL STUDIES XXX HUM X…" at bounding box center [960, 561] width 301 height 976
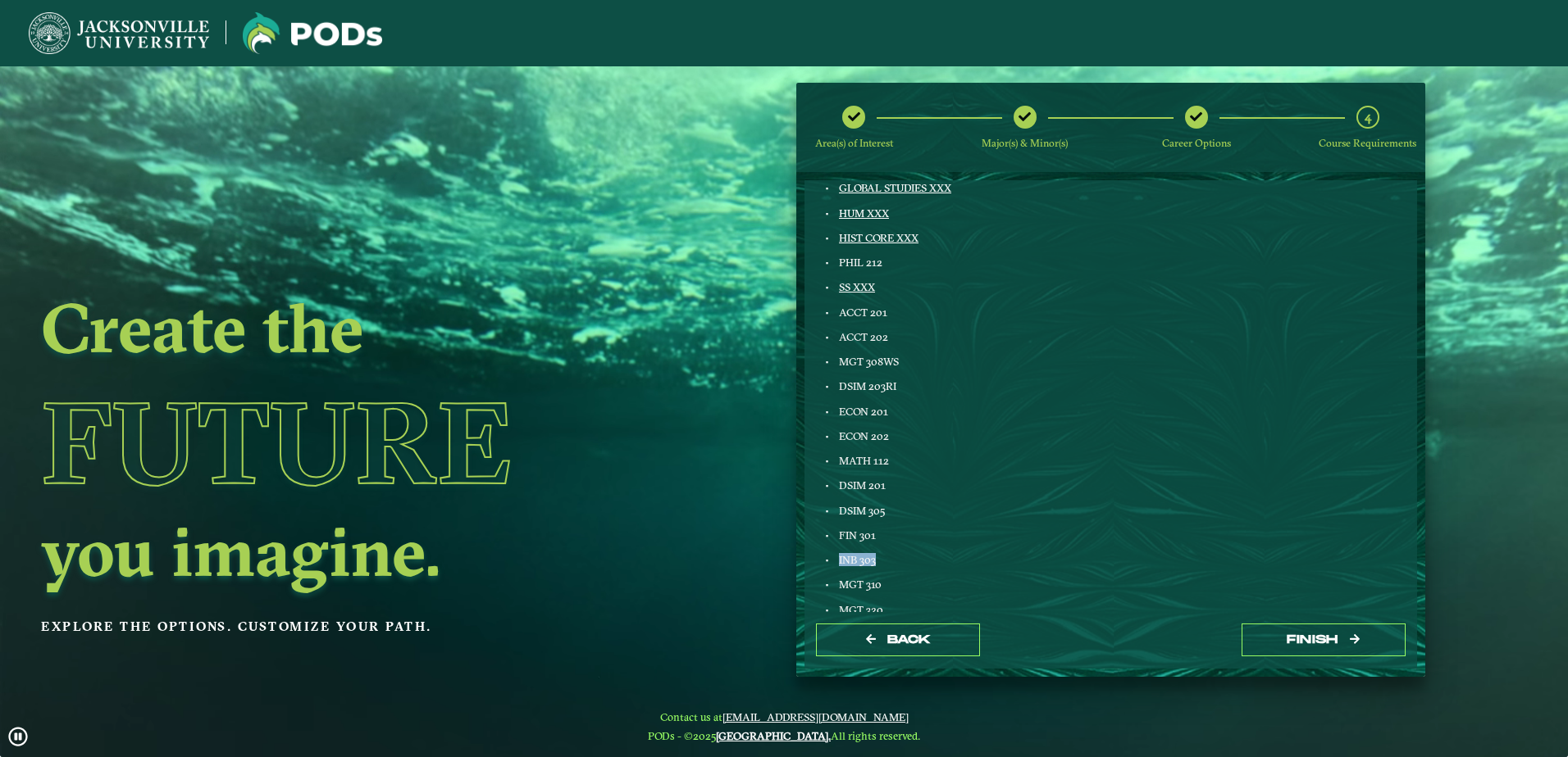
drag, startPoint x: 832, startPoint y: 552, endPoint x: 894, endPoint y: 564, distance: 63.2
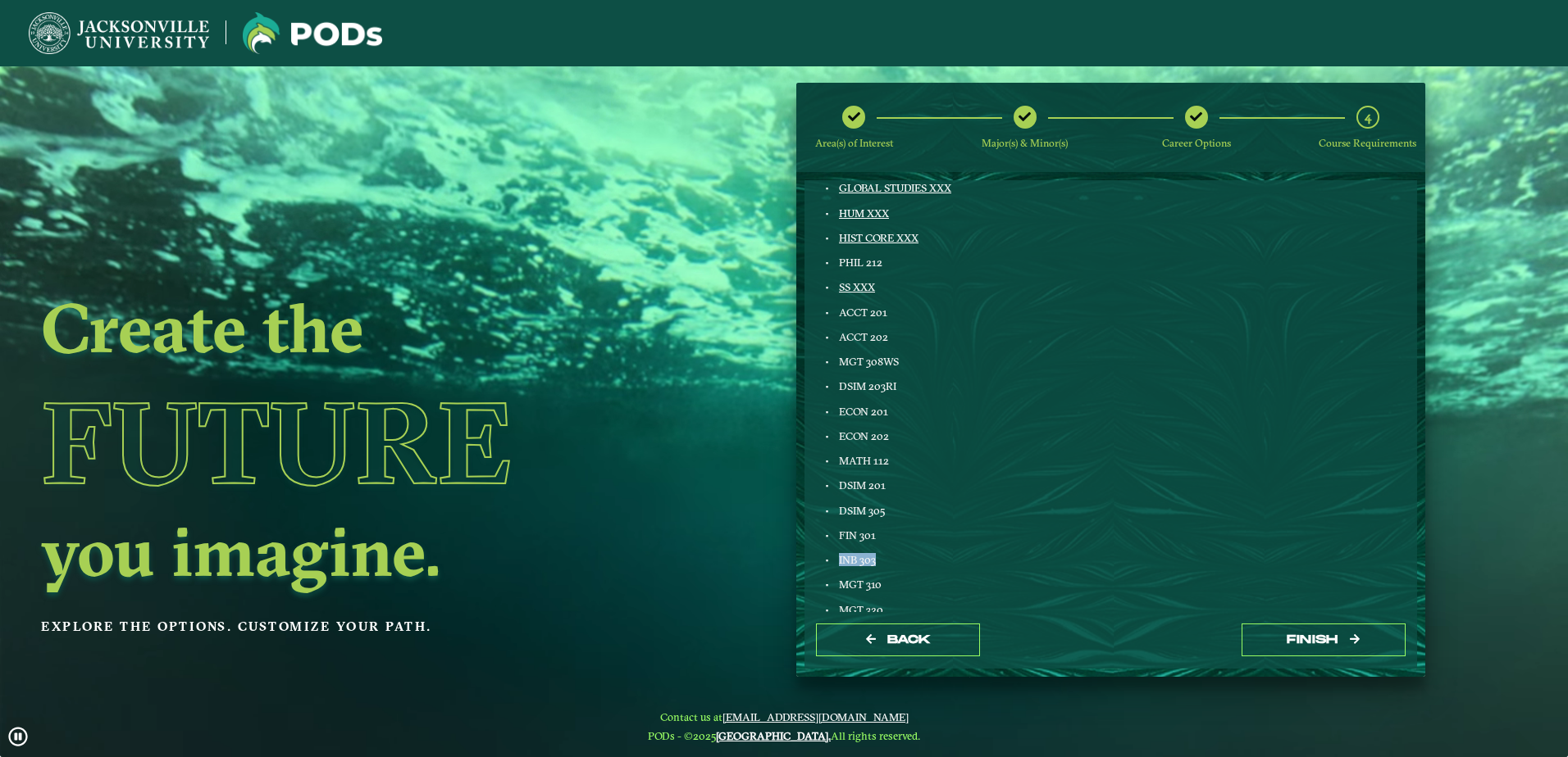
click at [894, 564] on div "INB 303" at bounding box center [968, 559] width 263 height 13
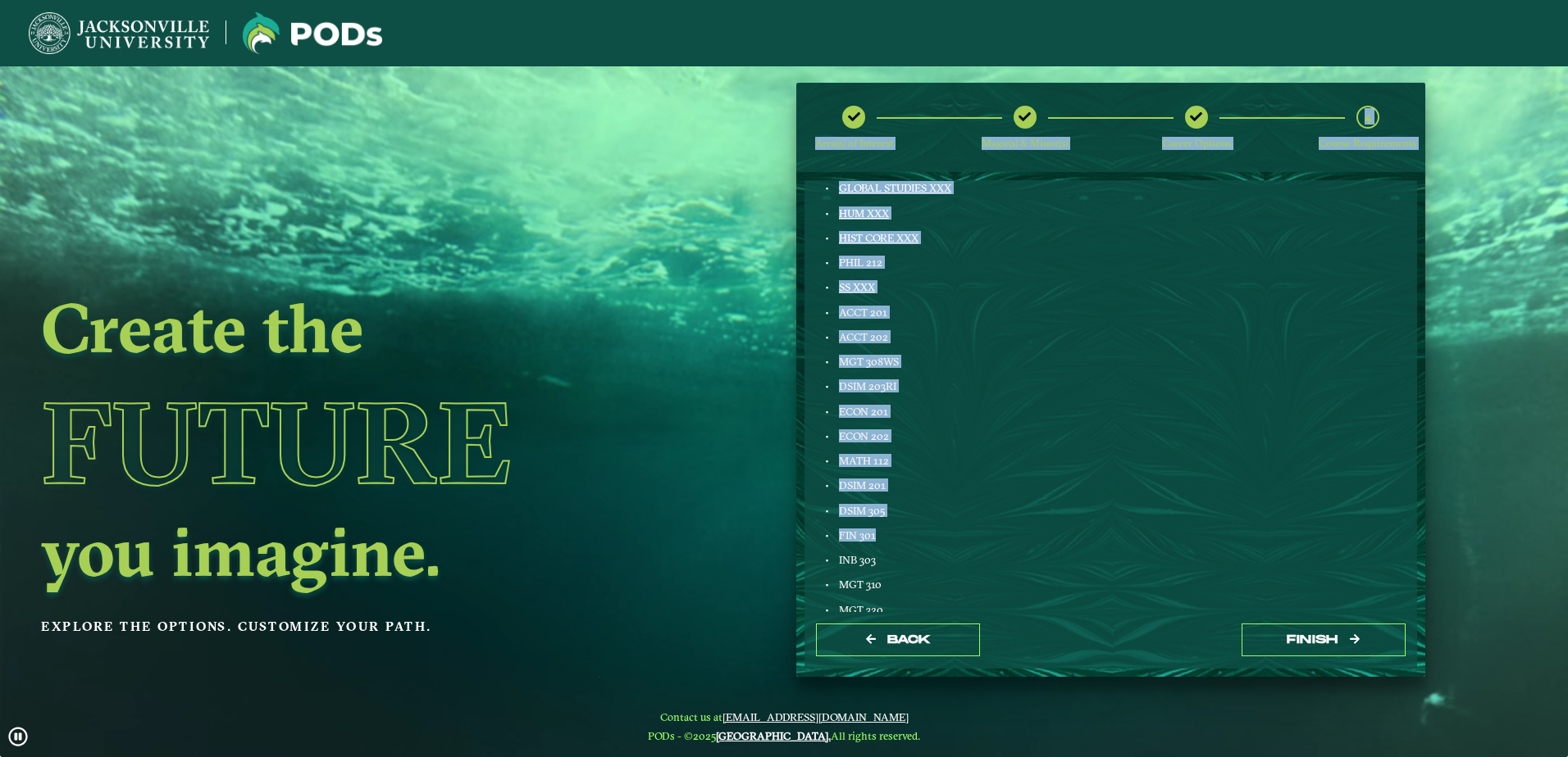
drag, startPoint x: 904, startPoint y: 527, endPoint x: 789, endPoint y: 526, distance: 115.0
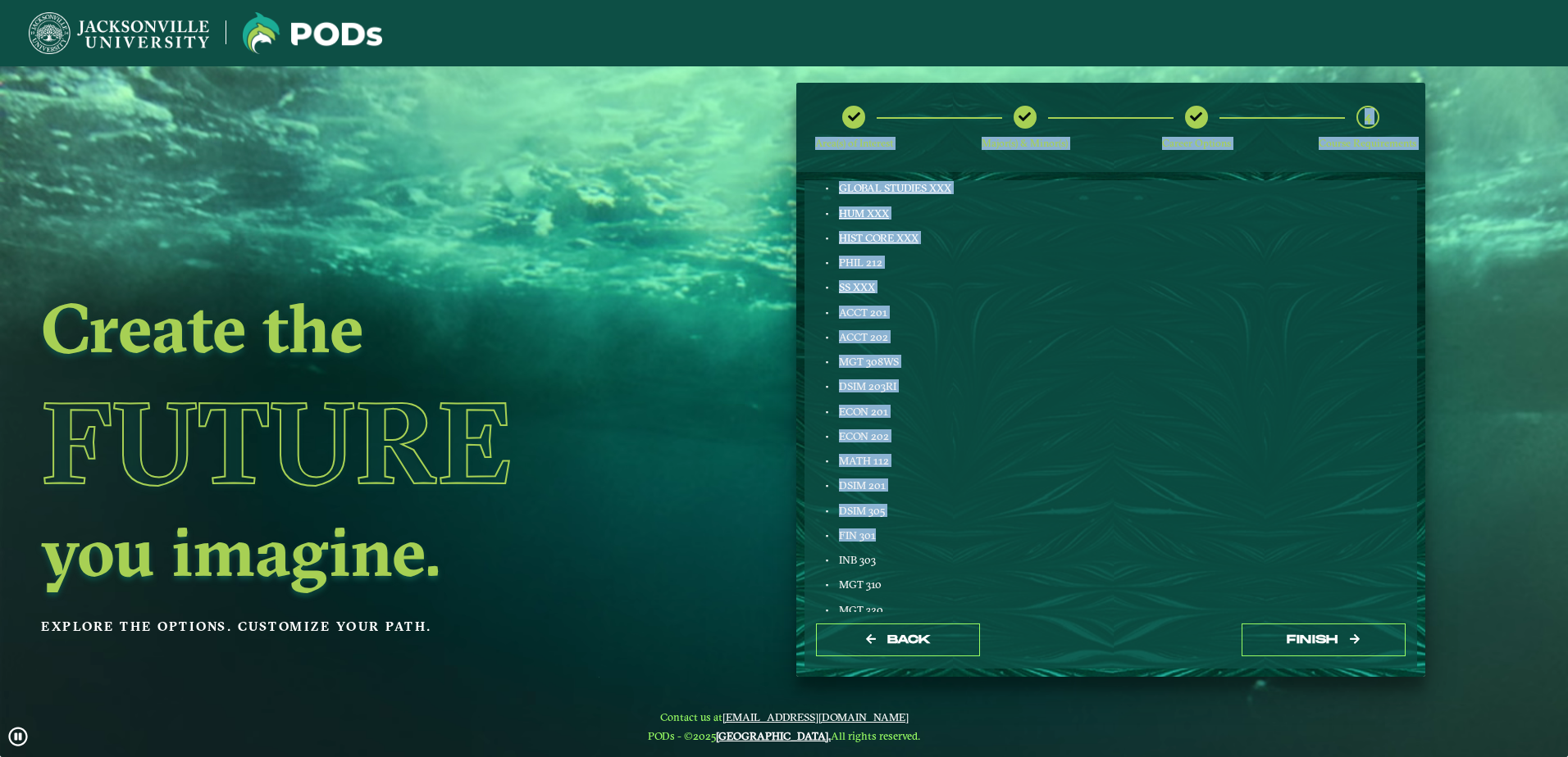
click at [789, 526] on div "Area(s) of Interest Major(s) & Minor(s) Career Options 4 Course Requirements Co…" at bounding box center [1111, 381] width 654 height 595
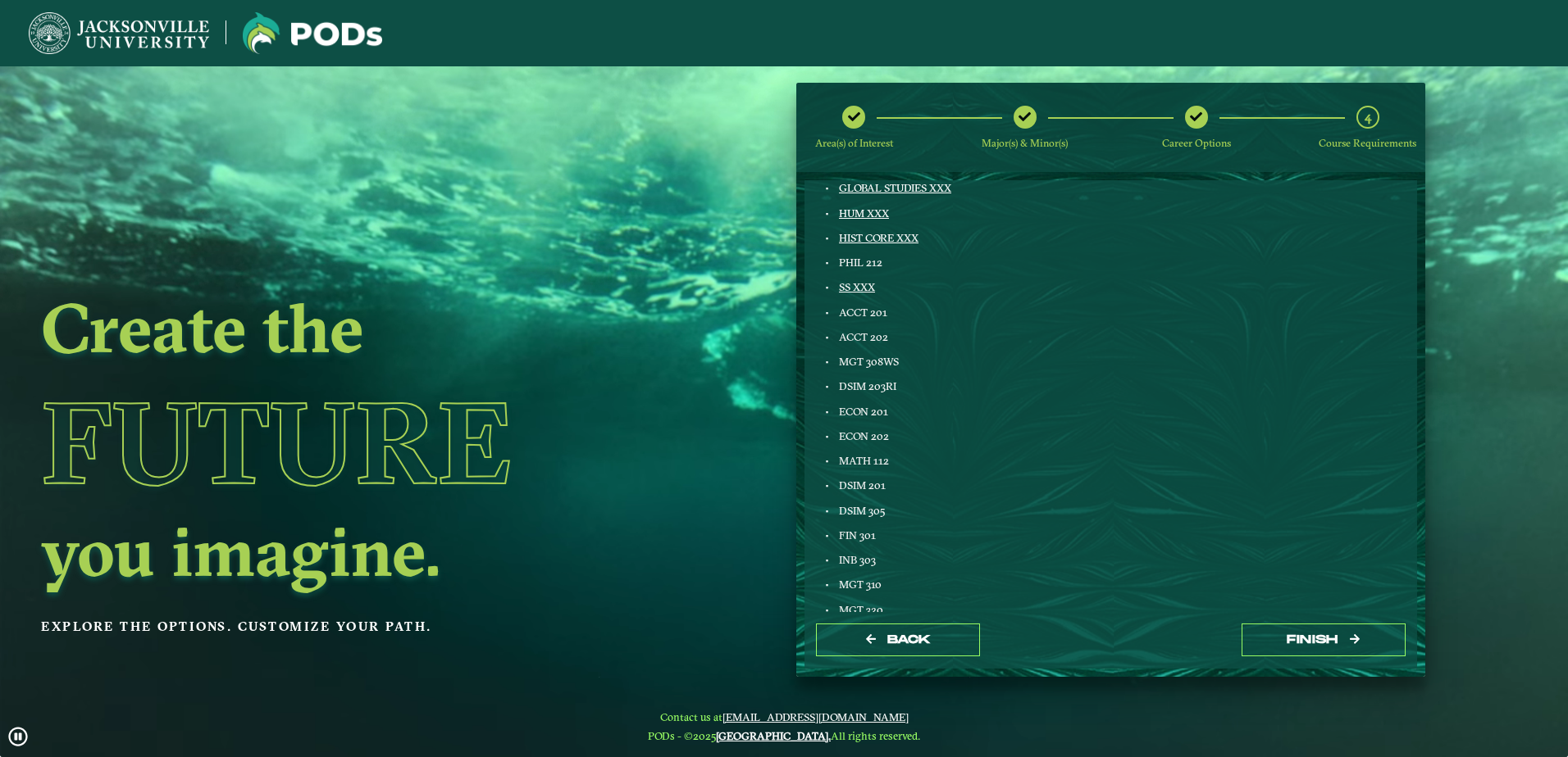
drag, startPoint x: 789, startPoint y: 526, endPoint x: 953, endPoint y: 577, distance: 171.7
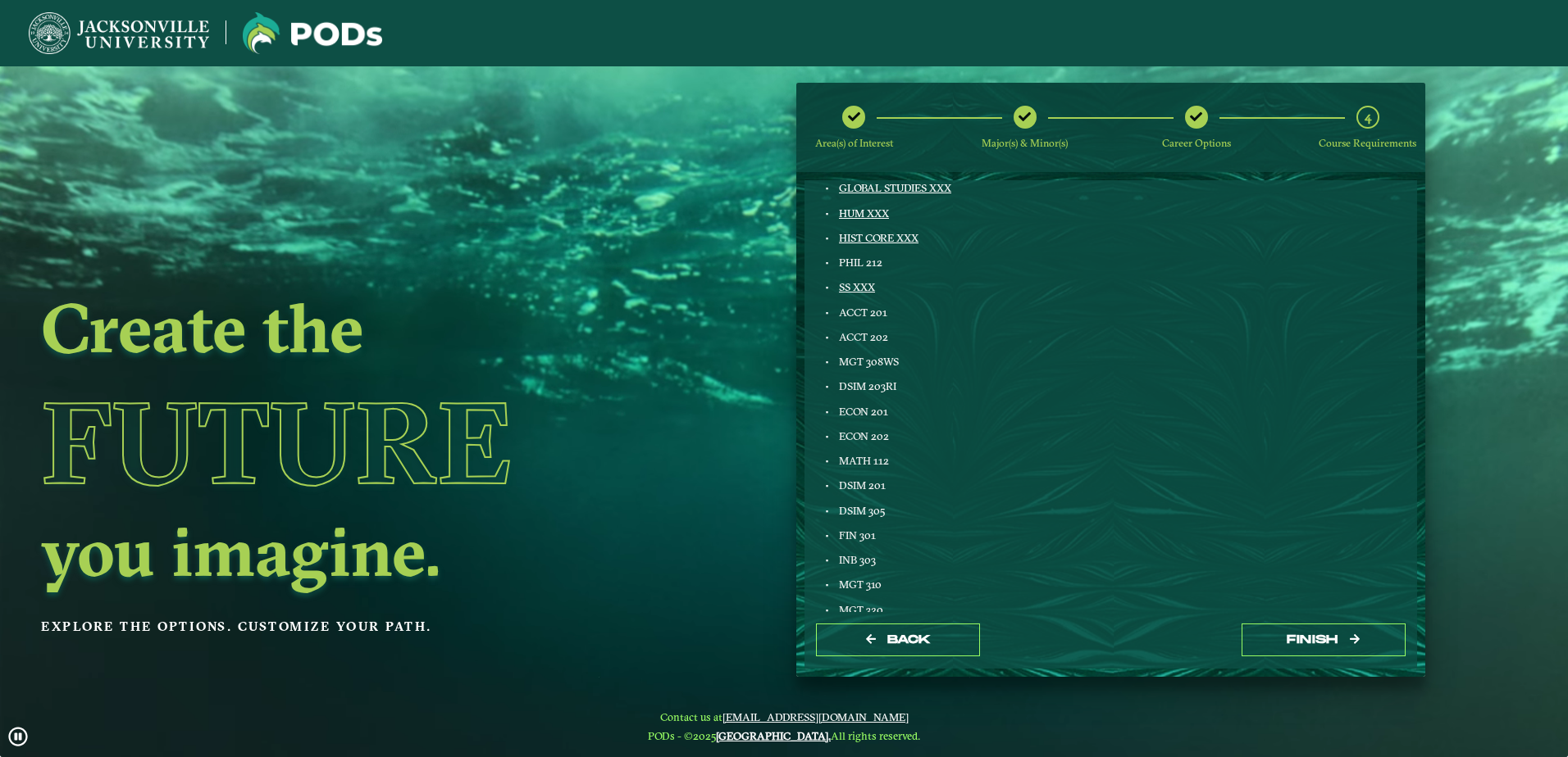
click at [953, 577] on div "Aviation Management ENGL 103 FINE ART XXX ENGL LIT XXX GLOBAL STUDIES XXX HUM X…" at bounding box center [960, 561] width 301 height 976
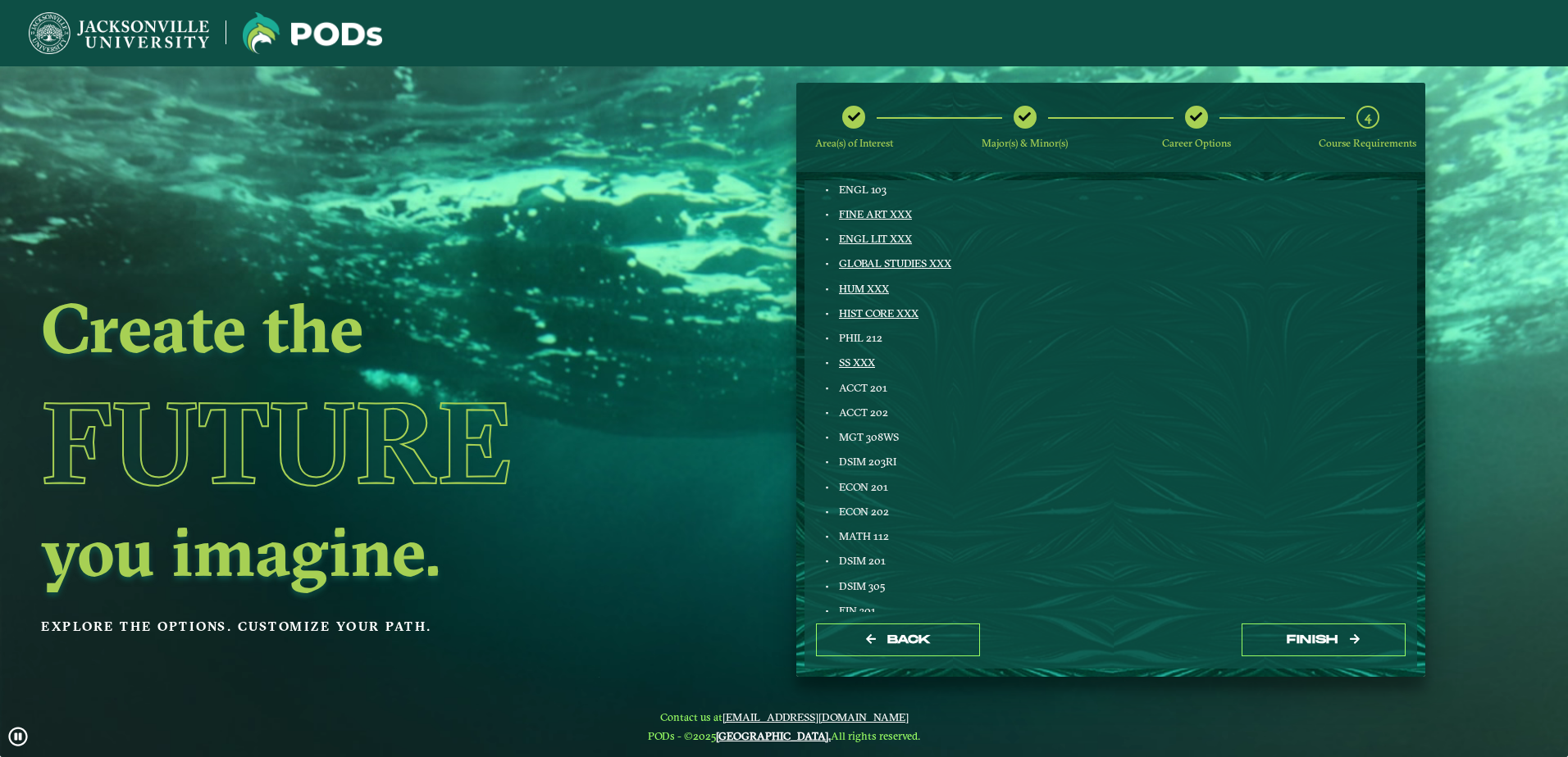
scroll to position [214, 0]
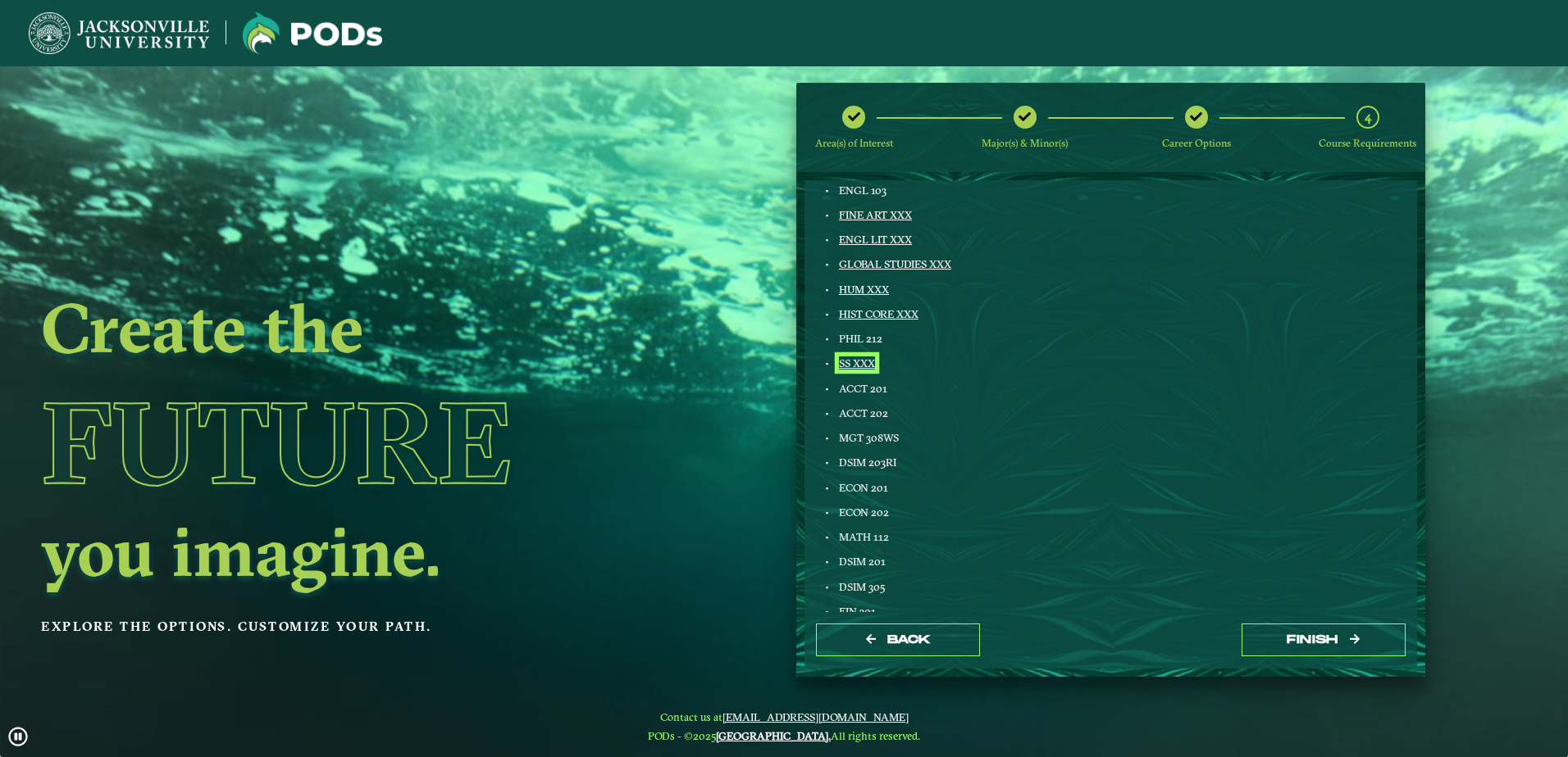
click at [871, 360] on link "SS XXX" at bounding box center [856, 363] width 36 height 13
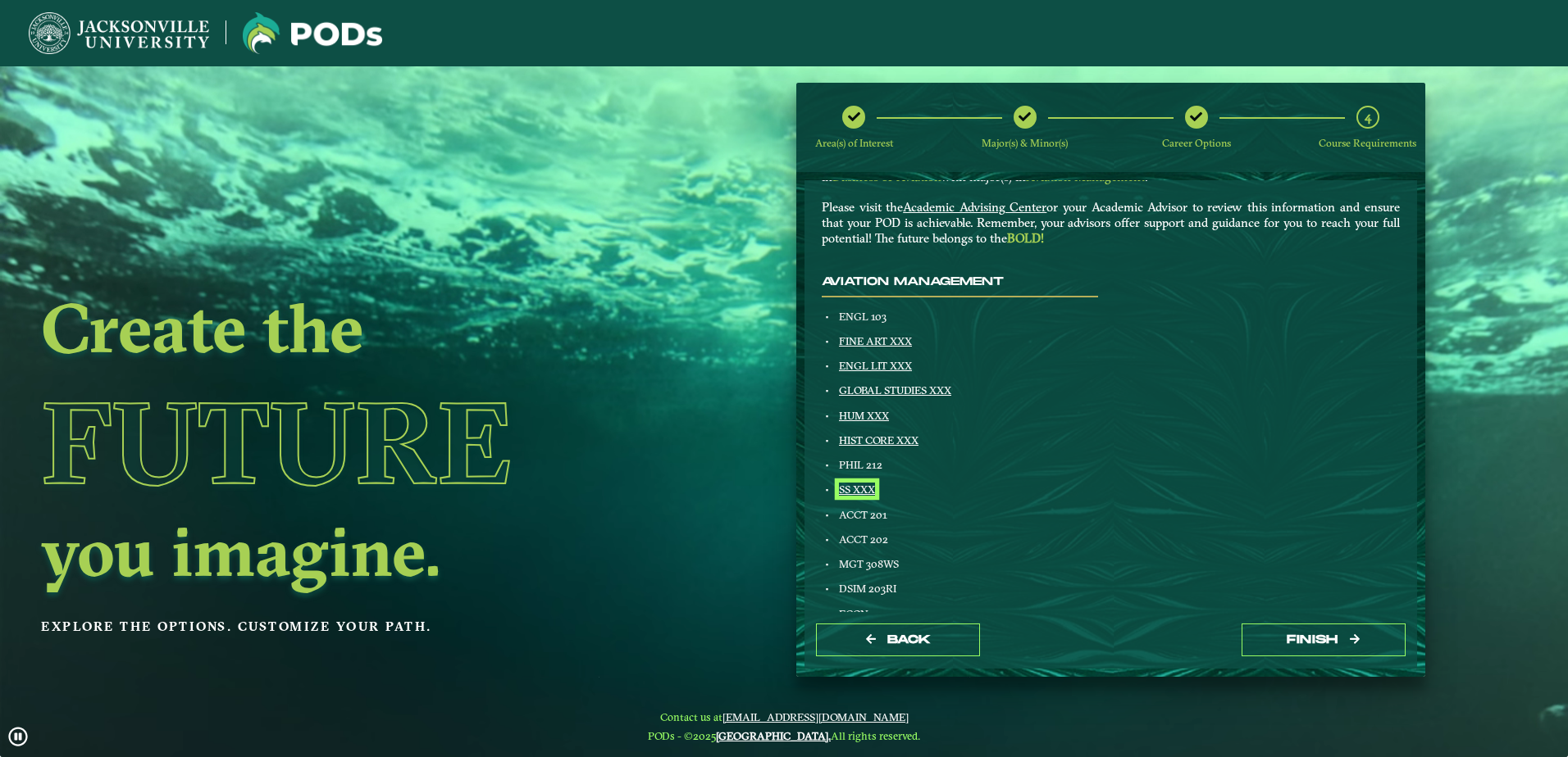
scroll to position [88, 0]
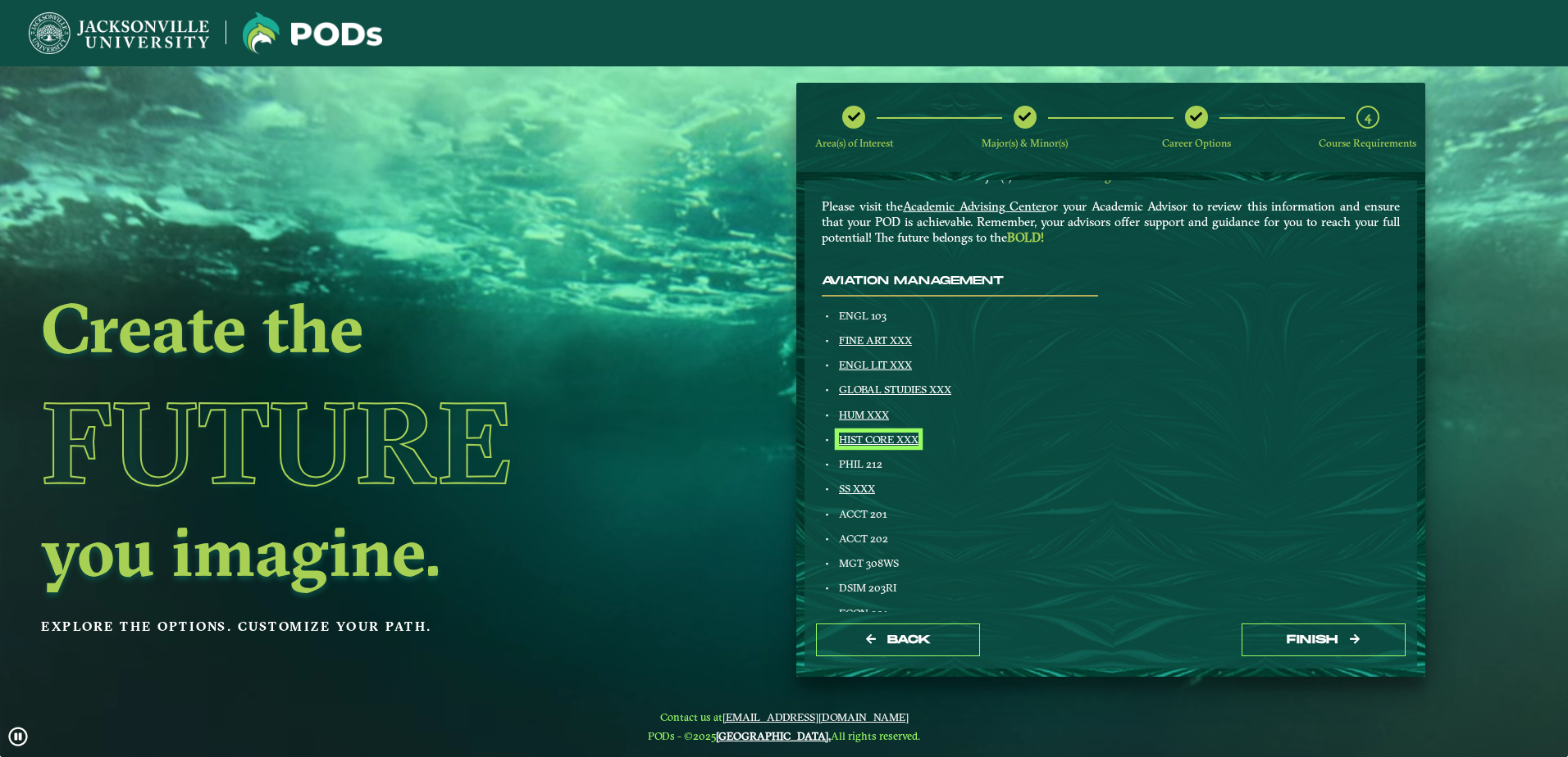
click at [884, 439] on link "HIST CORE XXX" at bounding box center [879, 439] width 80 height 13
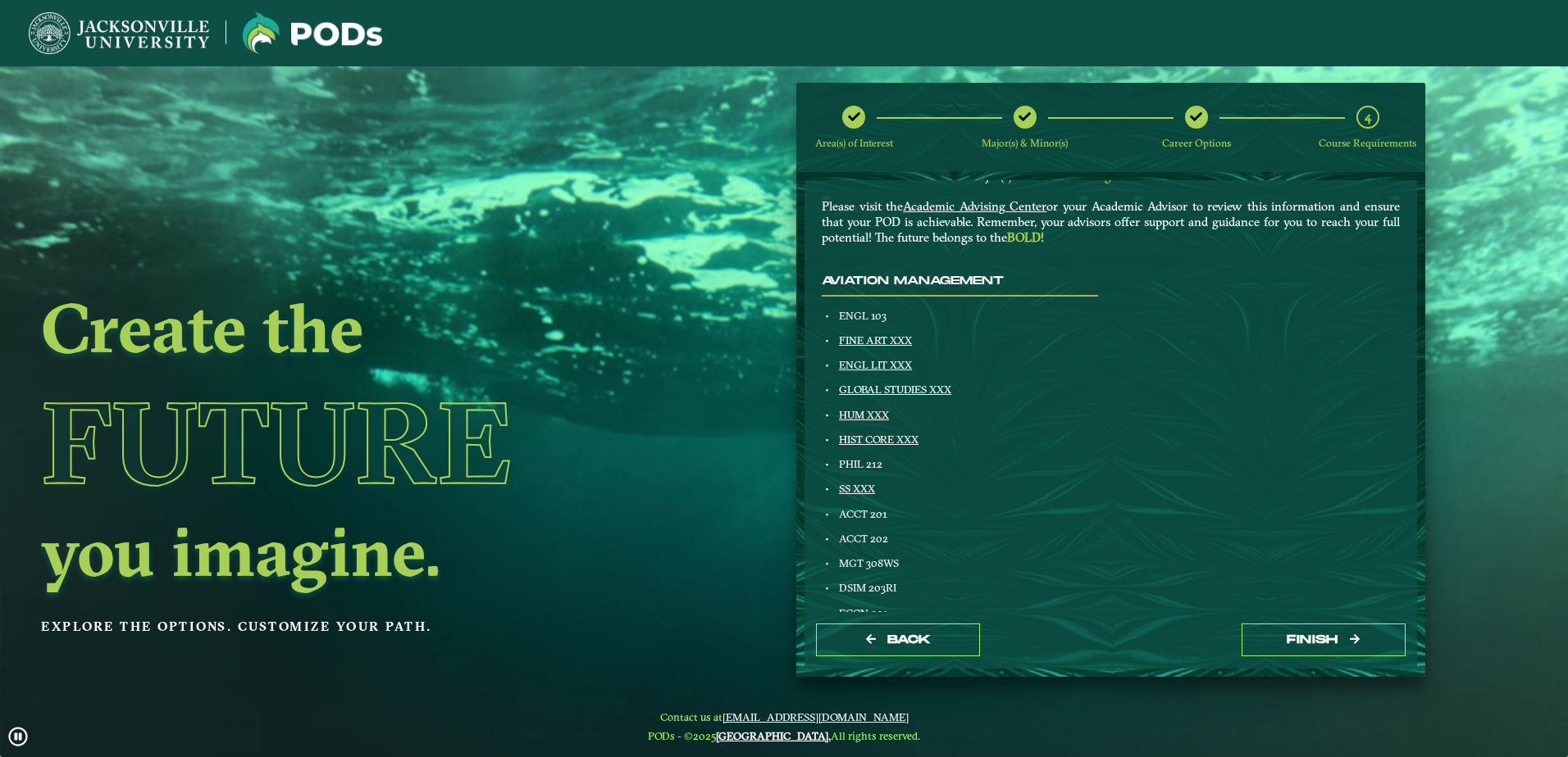
click at [920, 461] on div "PHIL 212" at bounding box center [968, 464] width 263 height 13
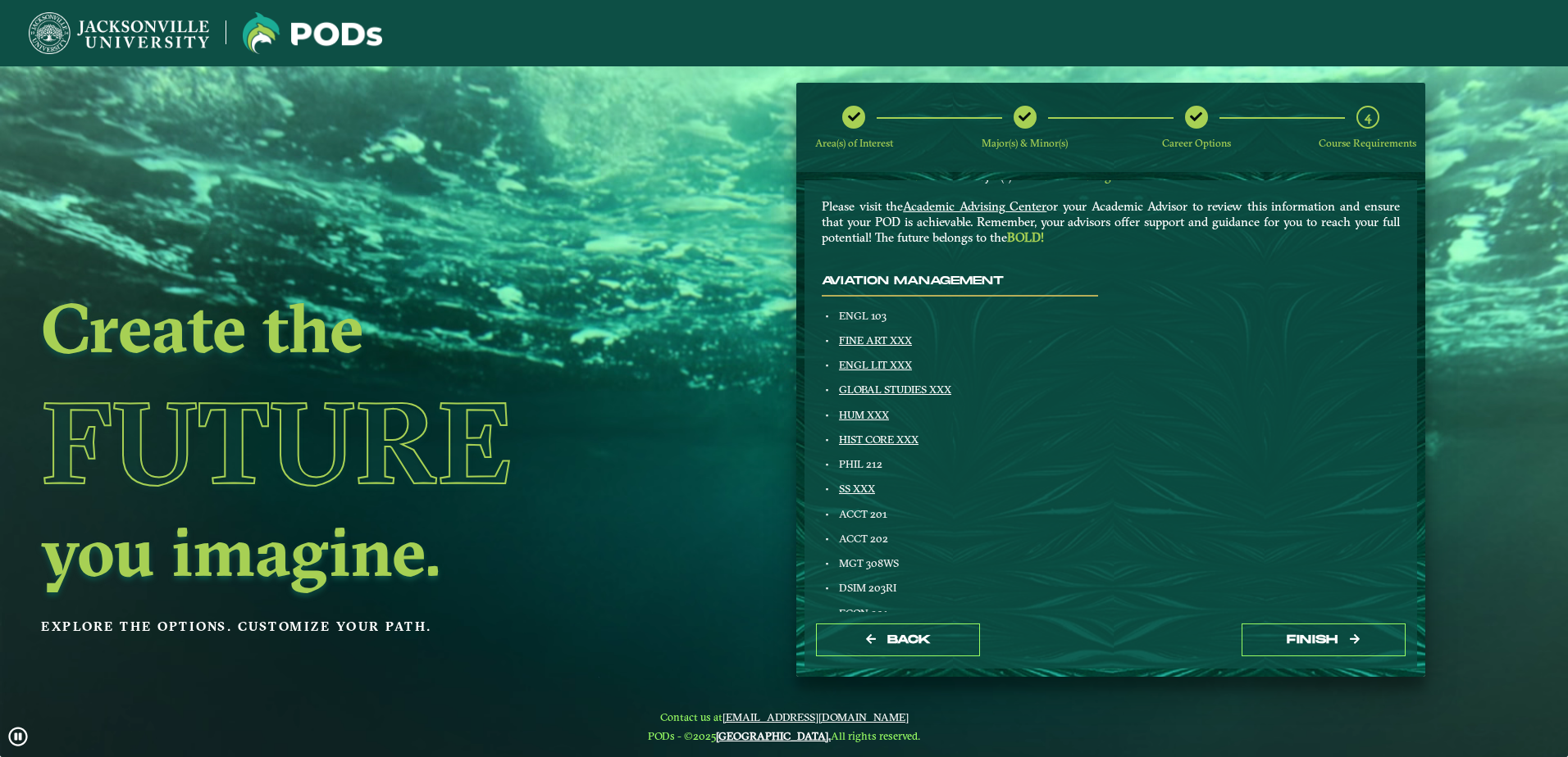
click at [853, 462] on span "PHIL 212" at bounding box center [860, 464] width 43 height 13
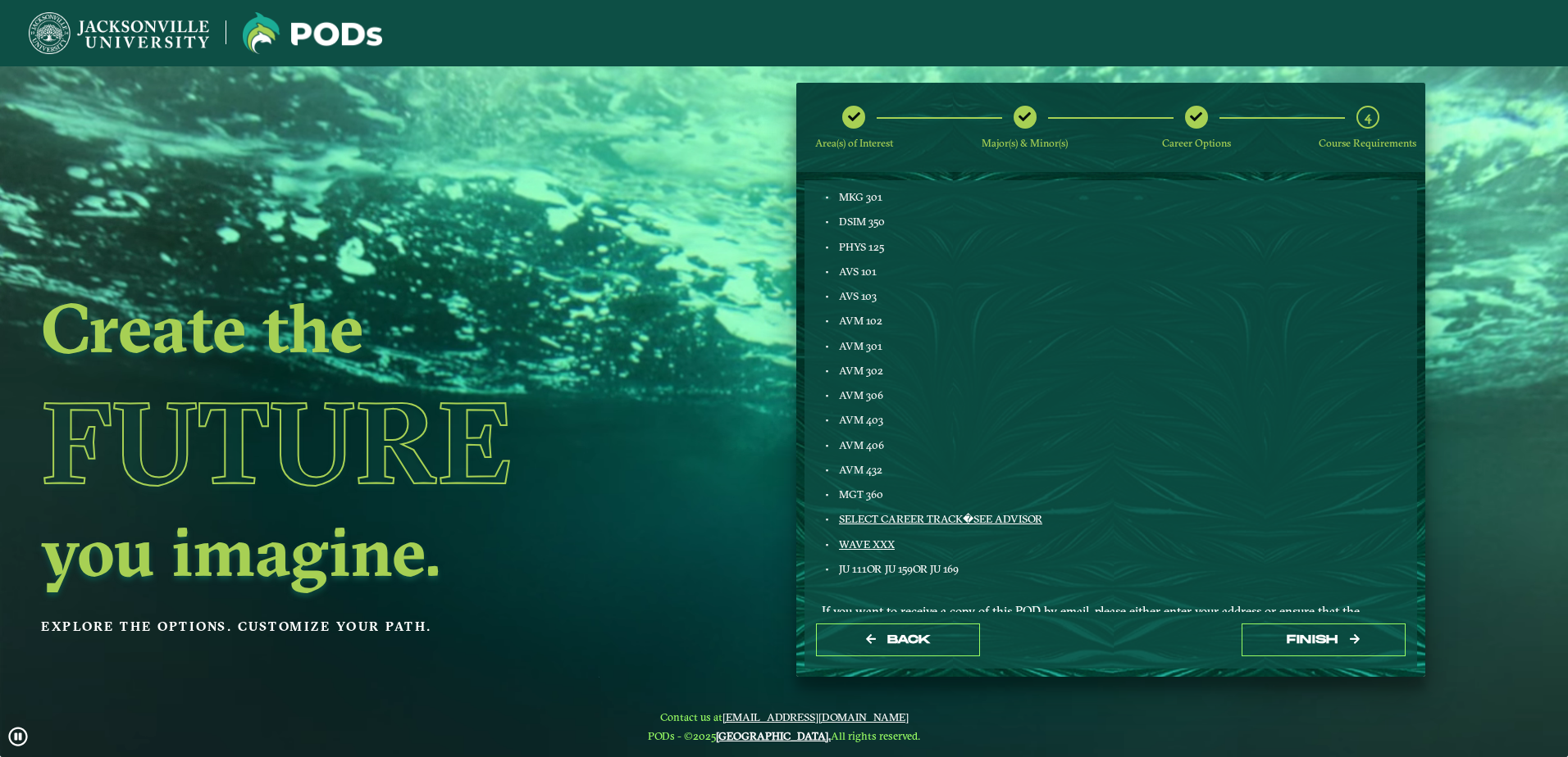
scroll to position [830, 0]
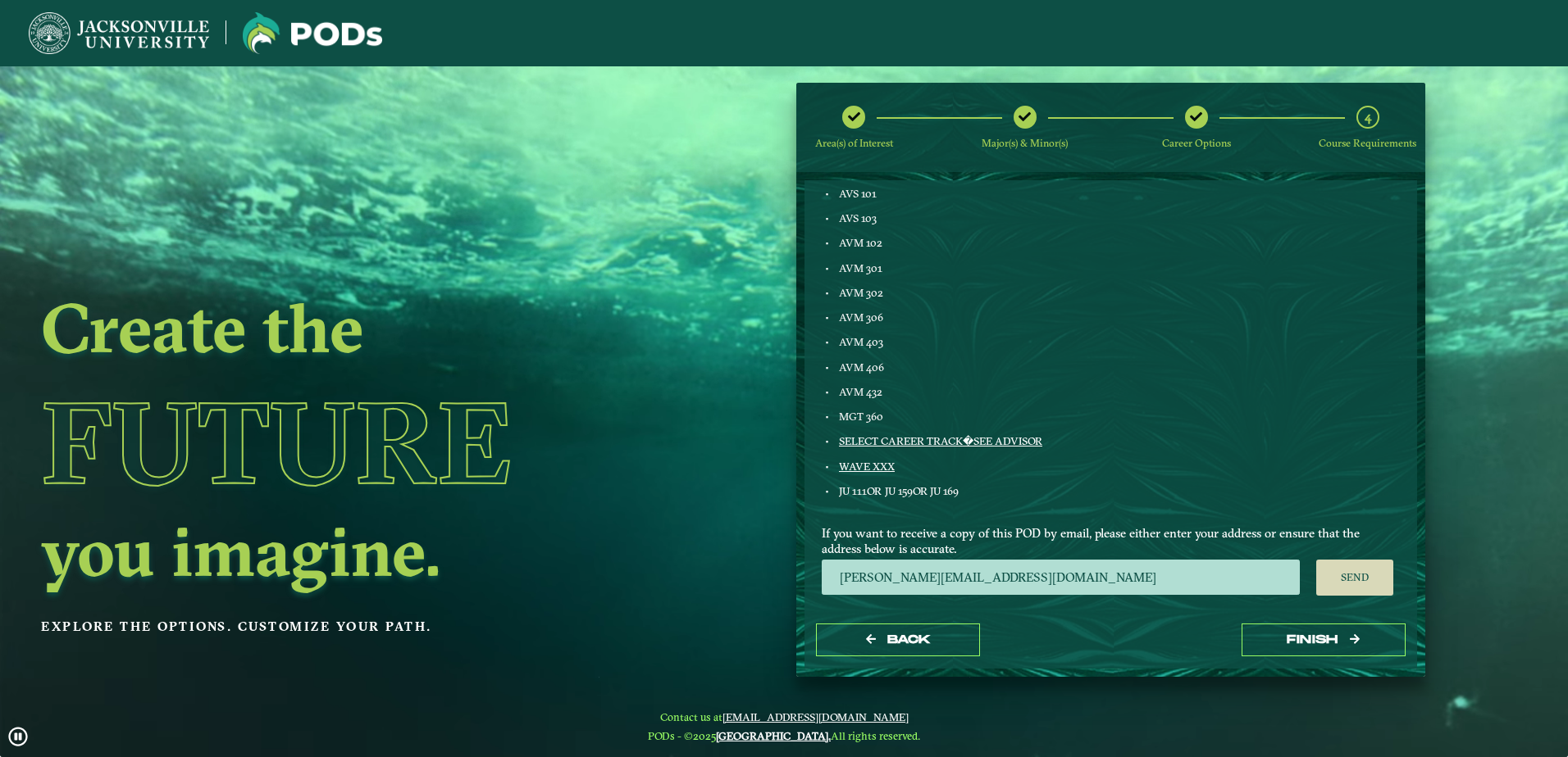
click at [1369, 399] on div "Aviation Management ENGL 103 FINE ART XXX ENGL LIT XXX GLOBAL STUDIES XXX HUM X…" at bounding box center [1111, 12] width 603 height 994
